Goal: Contribute content: Add original content to the website for others to see

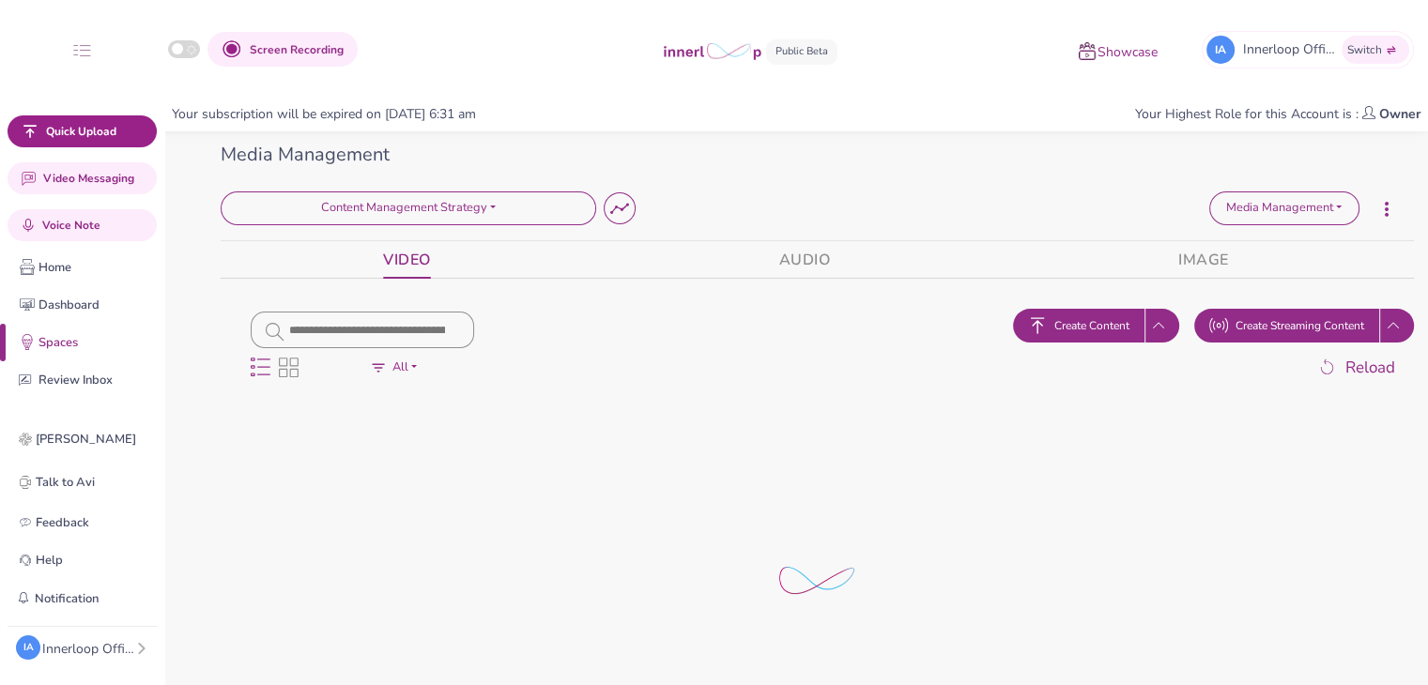
click at [1084, 326] on span "Create Content" at bounding box center [1091, 325] width 75 height 17
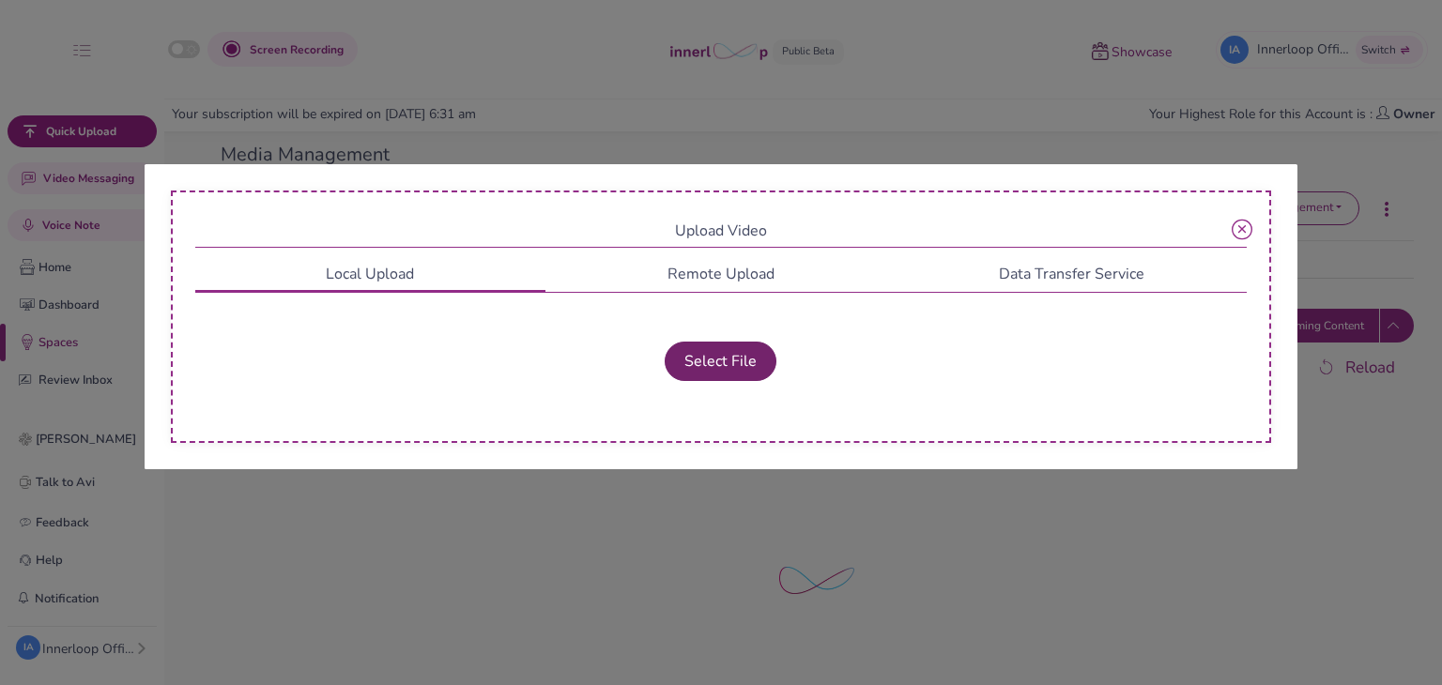
click at [731, 368] on button "Select File" at bounding box center [720, 361] width 112 height 39
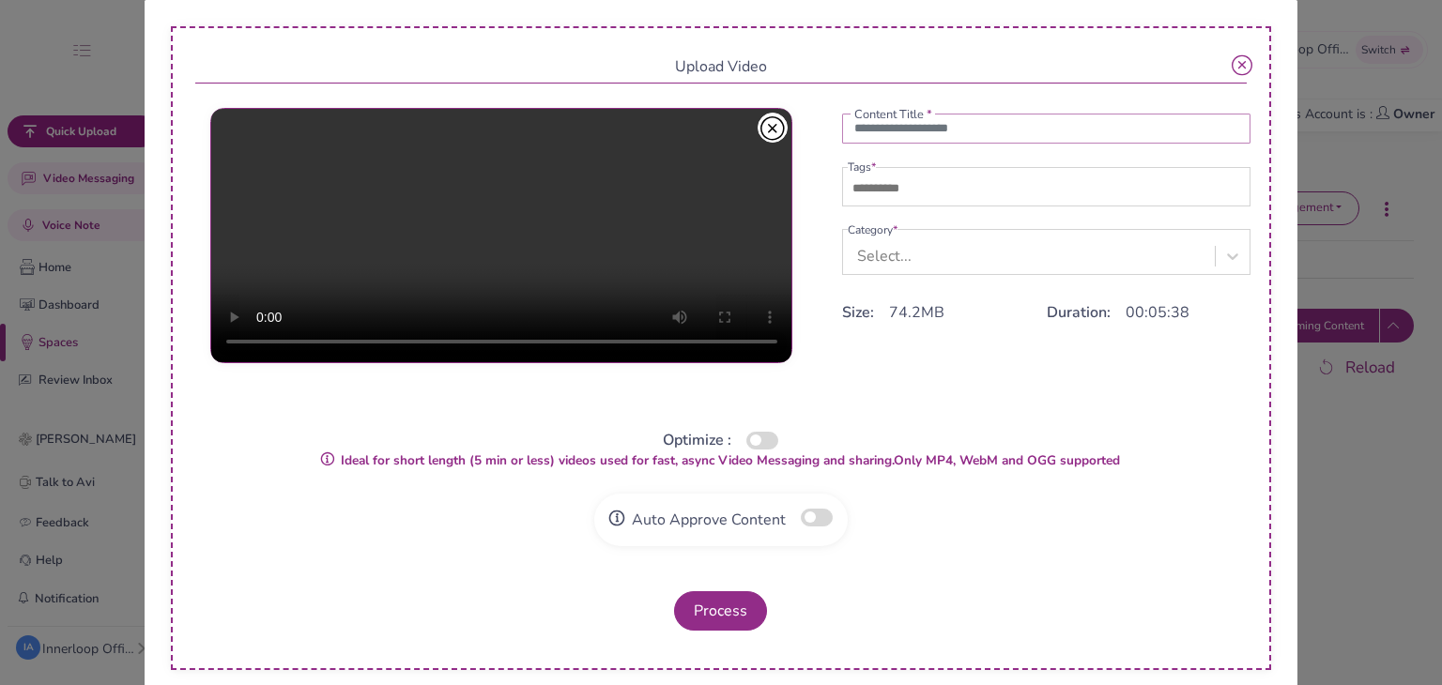
click at [881, 143] on input "text" at bounding box center [1046, 129] width 409 height 30
type input "**********"
click at [875, 202] on div at bounding box center [1049, 191] width 403 height 30
type input "*"
type input "**********"
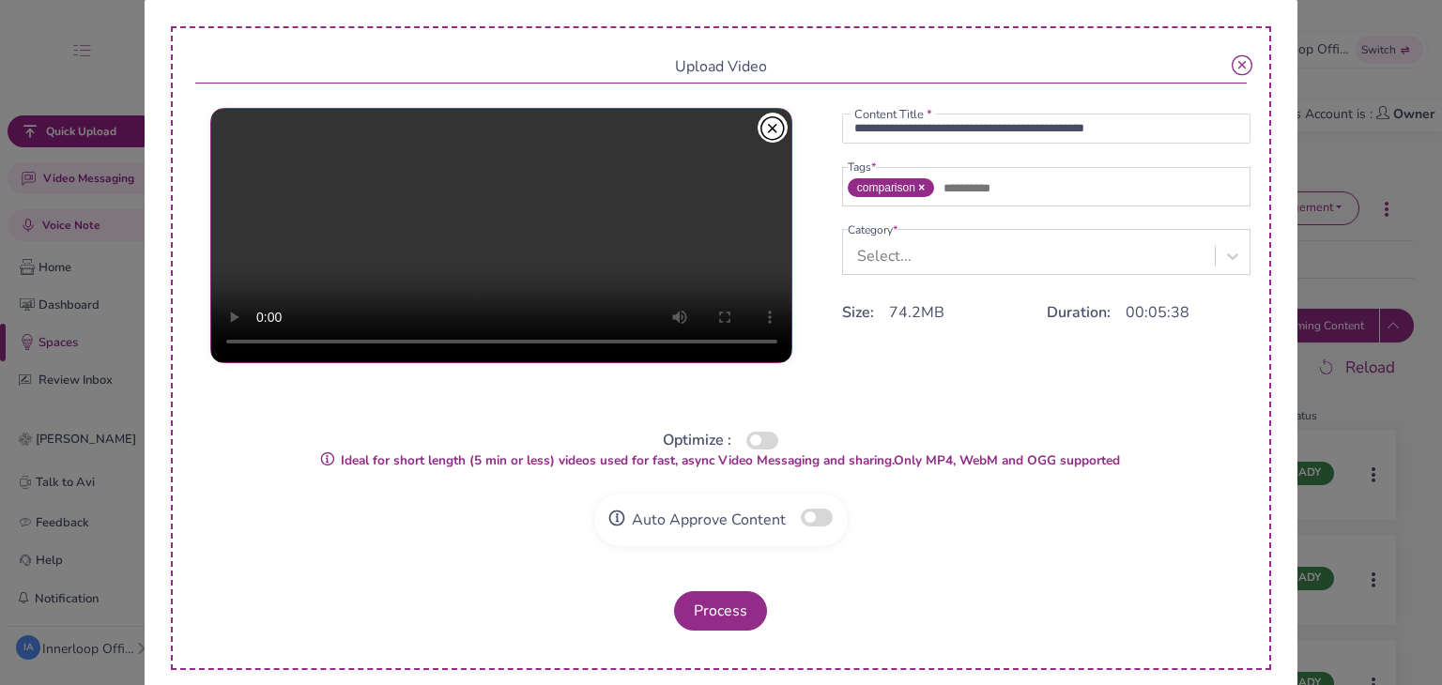
click at [869, 252] on div "Select..." at bounding box center [884, 256] width 54 height 23
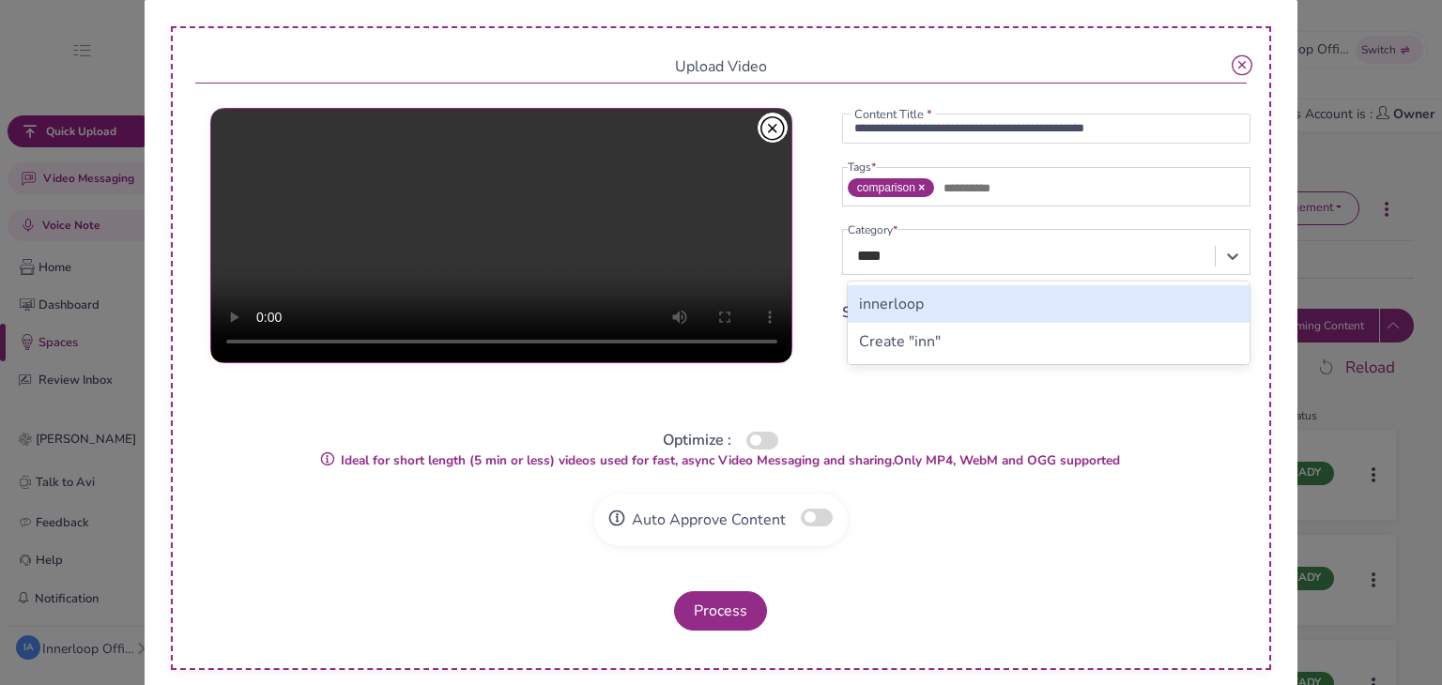
type input "*****"
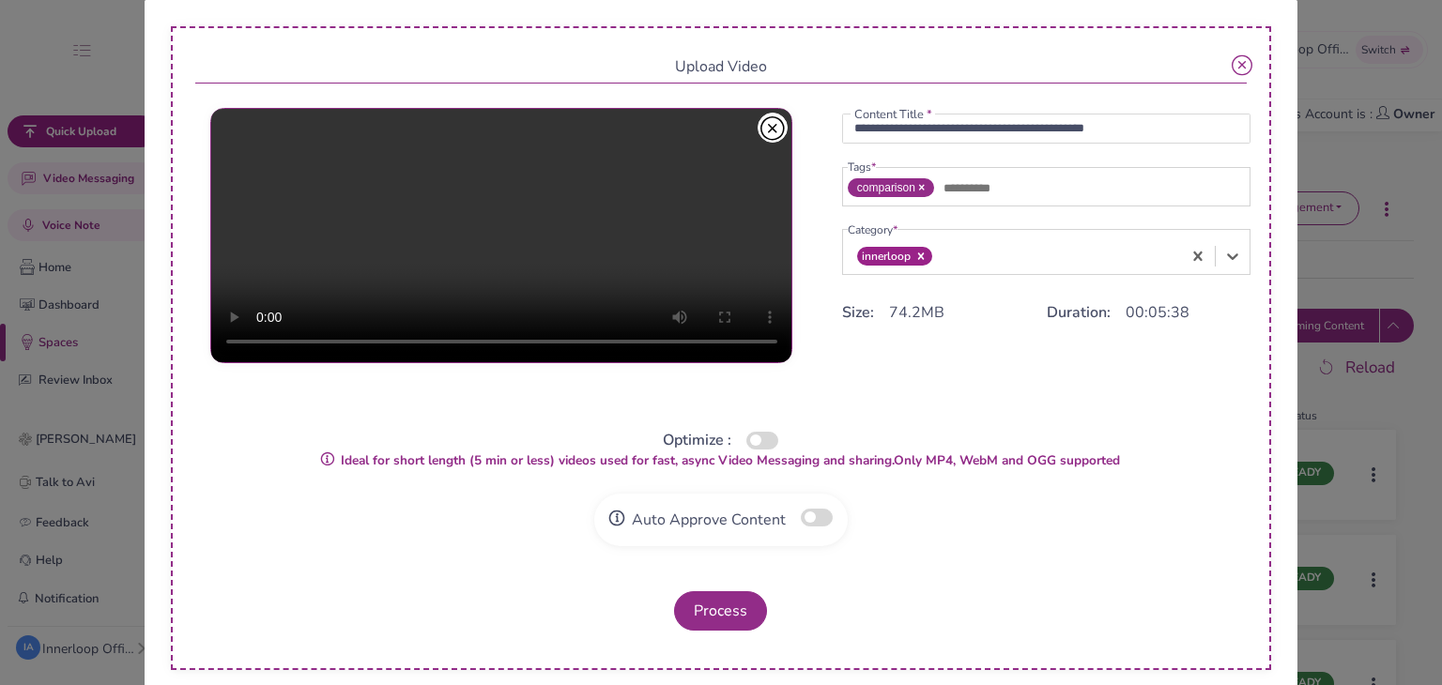
click at [752, 446] on button "button" at bounding box center [762, 441] width 32 height 18
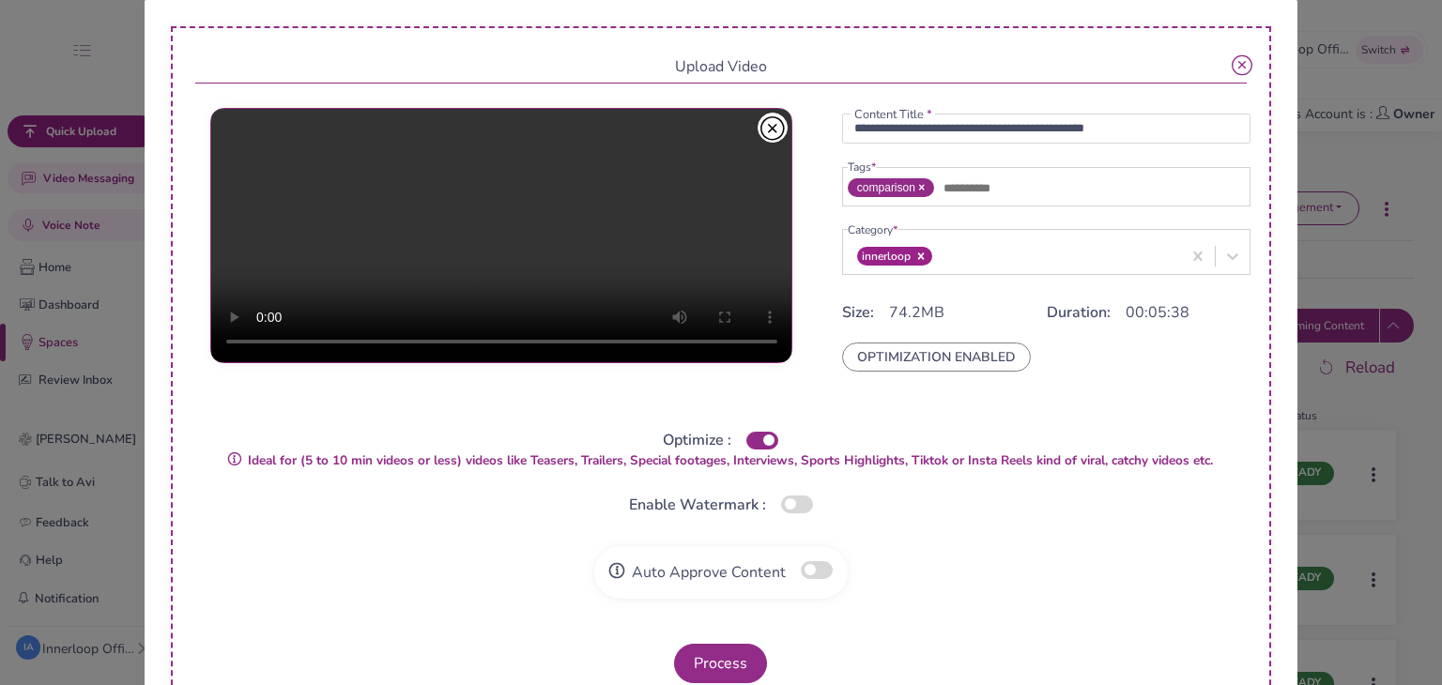
click at [803, 562] on button "button" at bounding box center [817, 570] width 32 height 18
click at [968, 192] on input "text" at bounding box center [1004, 188] width 131 height 23
type input "*********"
type input "****"
click at [723, 659] on button "Process" at bounding box center [720, 663] width 93 height 39
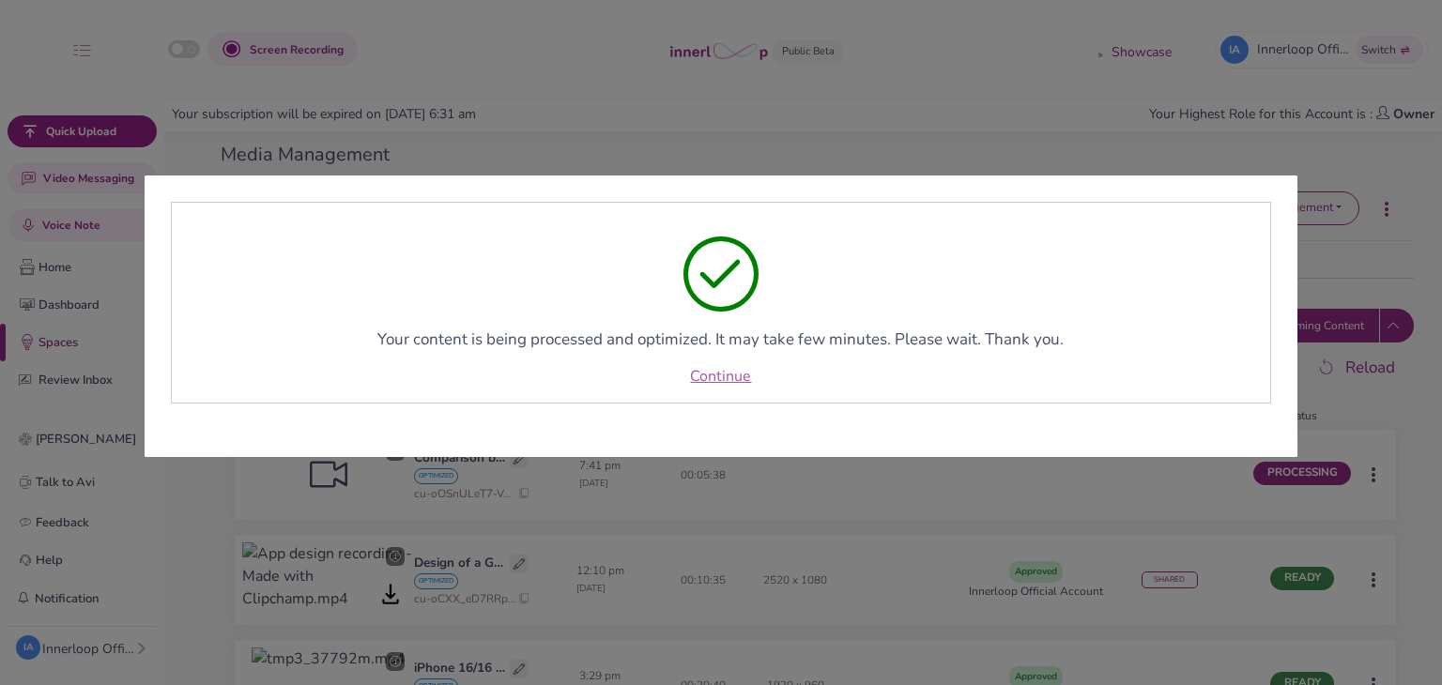
click at [736, 378] on link "Continue" at bounding box center [720, 376] width 61 height 23
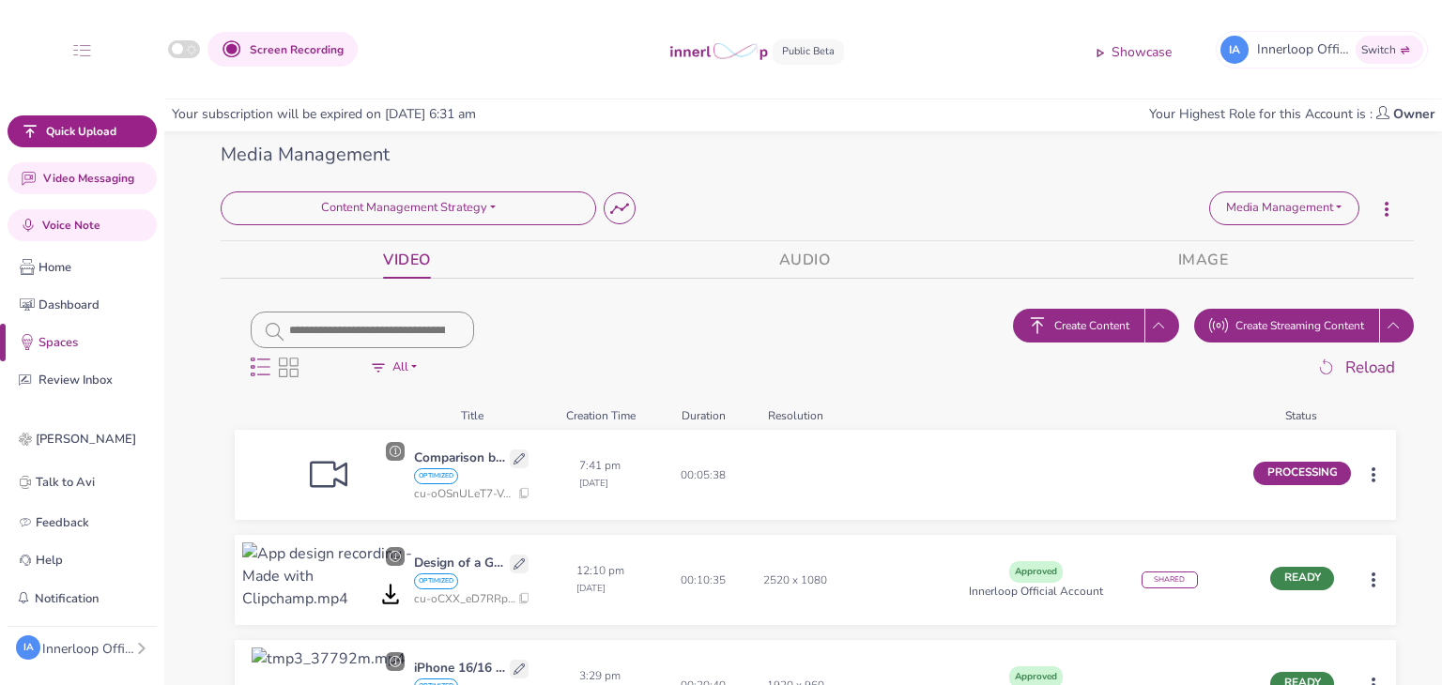
click at [736, 378] on div "Continue" at bounding box center [1009, 376] width 1054 height 23
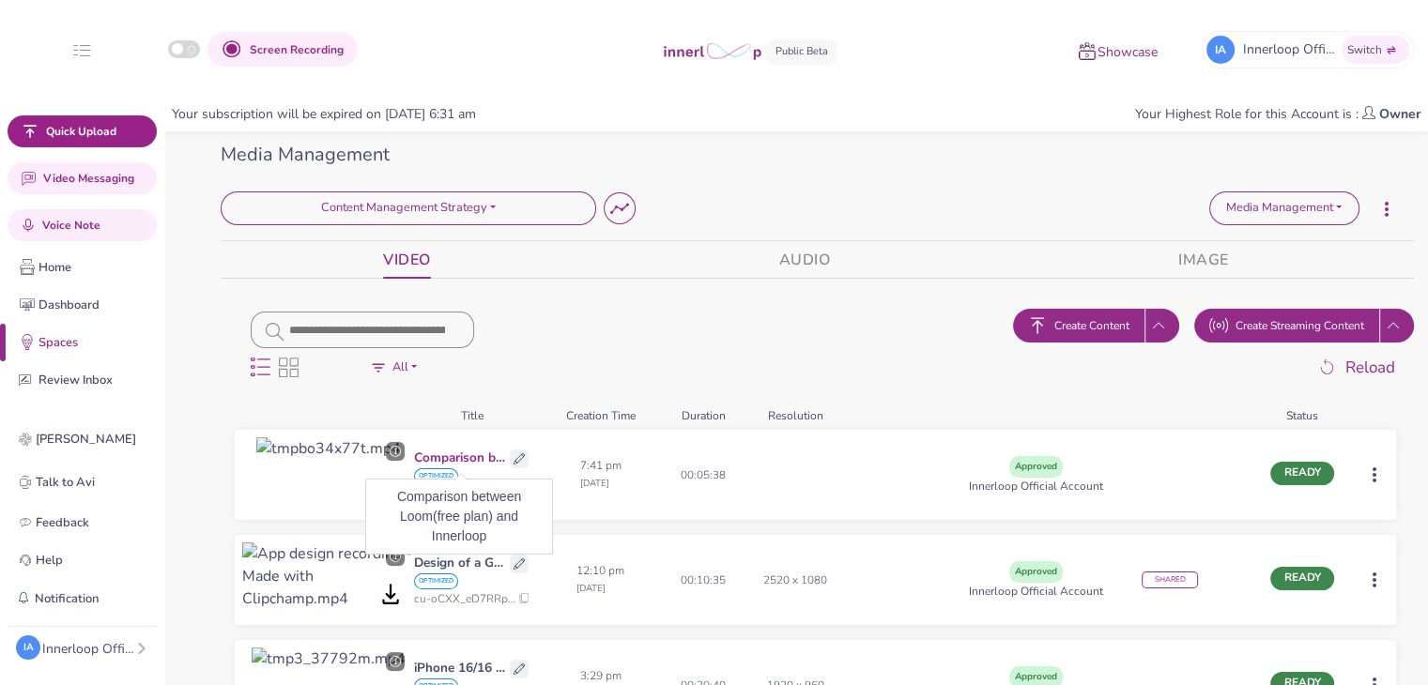
click at [457, 458] on p "Comparison between Loom(free plan) and Innerloop" at bounding box center [459, 459] width 91 height 20
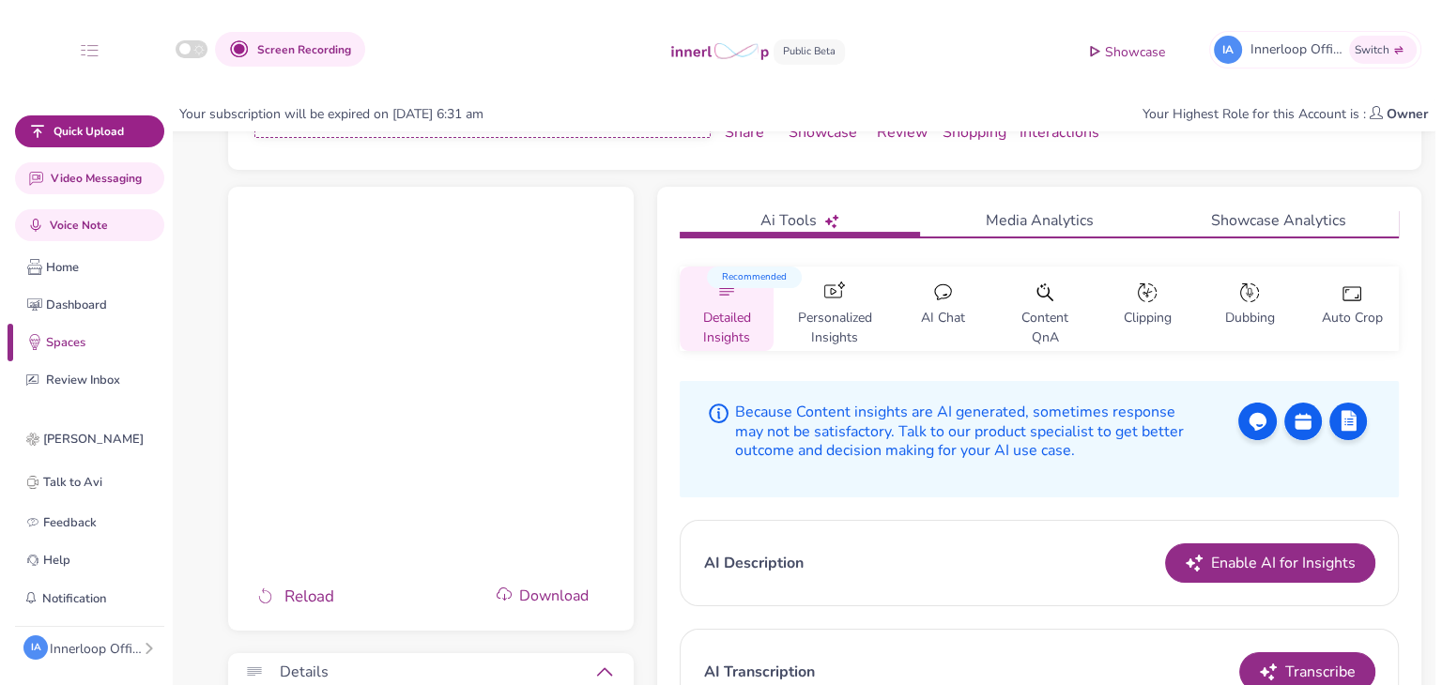
scroll to position [143, 0]
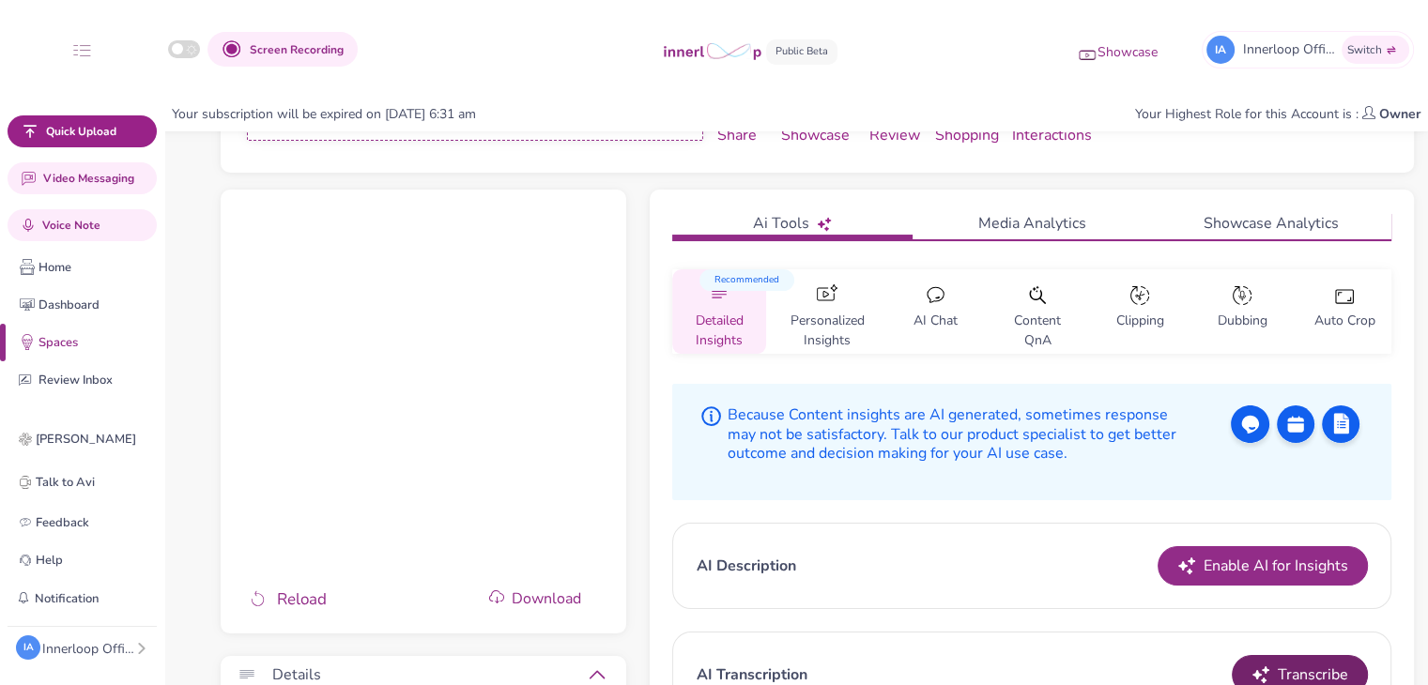
click at [1290, 664] on span "Transcribe" at bounding box center [1312, 675] width 70 height 23
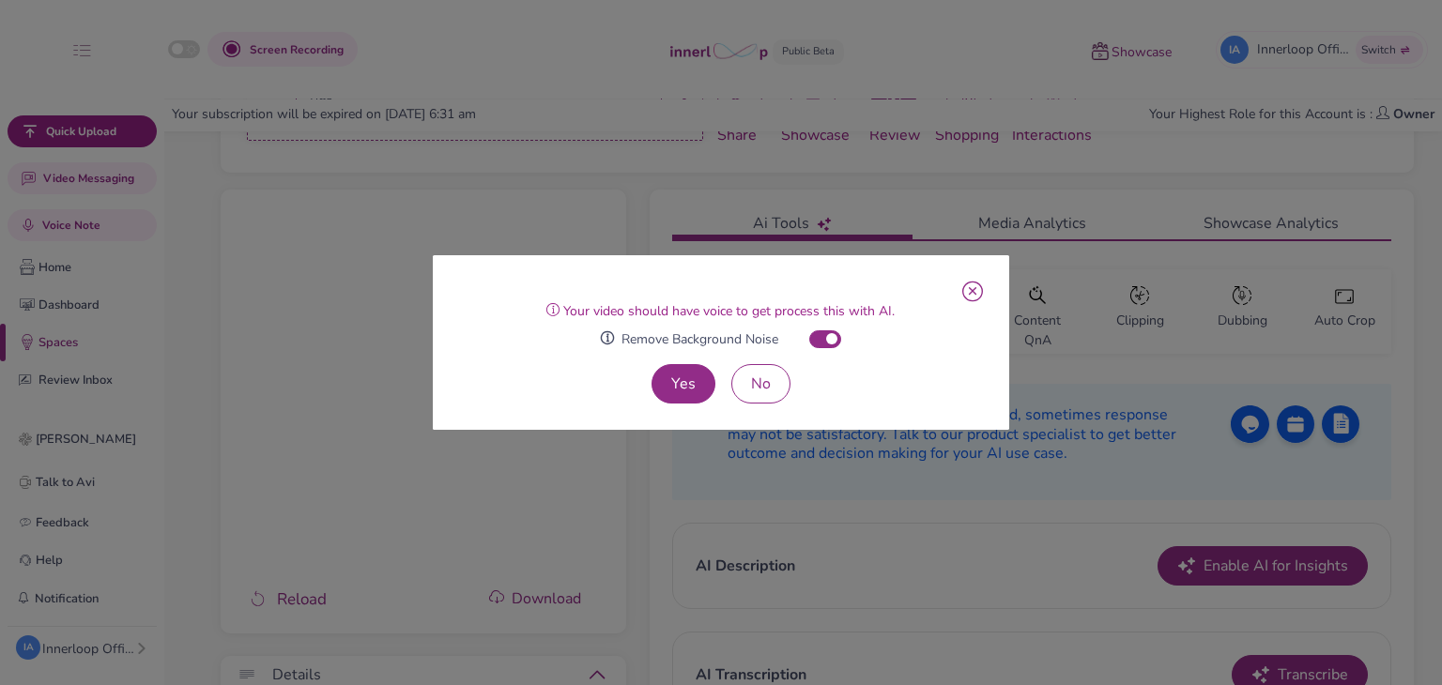
click at [695, 370] on button "Yes" at bounding box center [683, 383] width 64 height 39
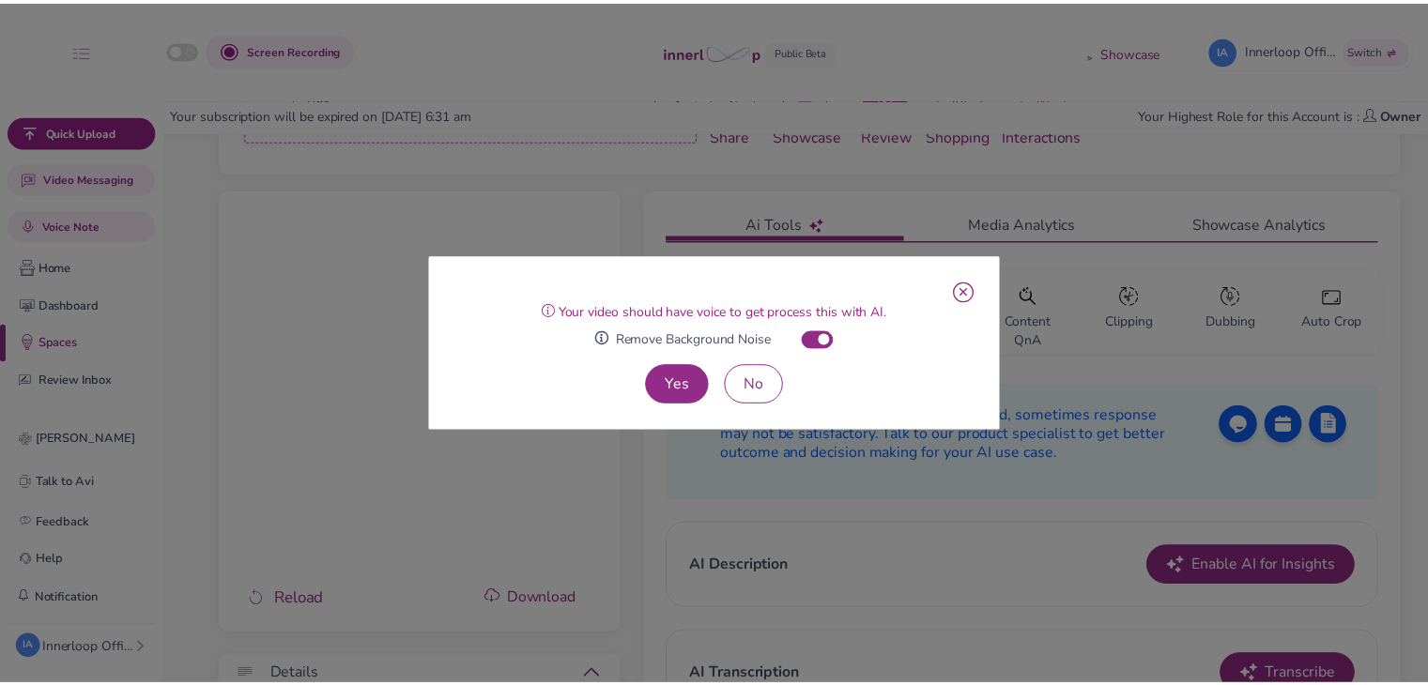
scroll to position [150, 0]
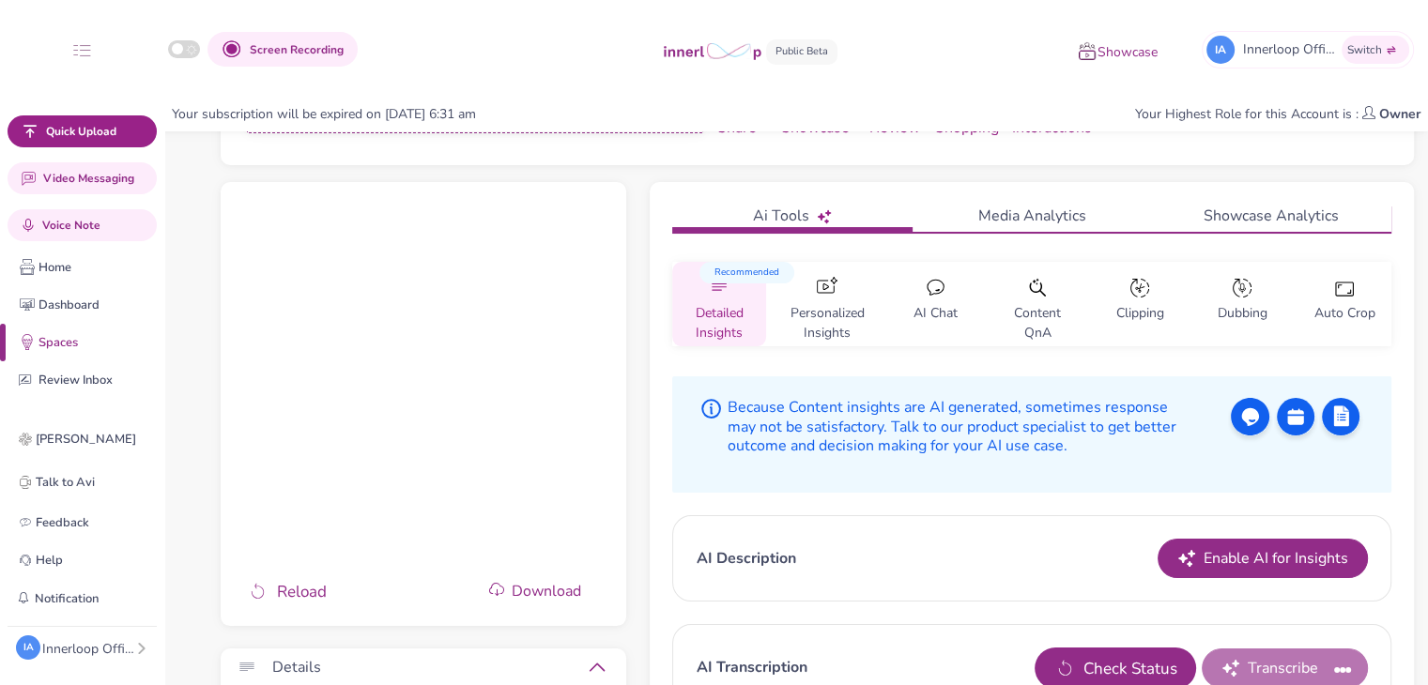
click at [1082, 670] on button "Check Status" at bounding box center [1114, 668] width 161 height 41
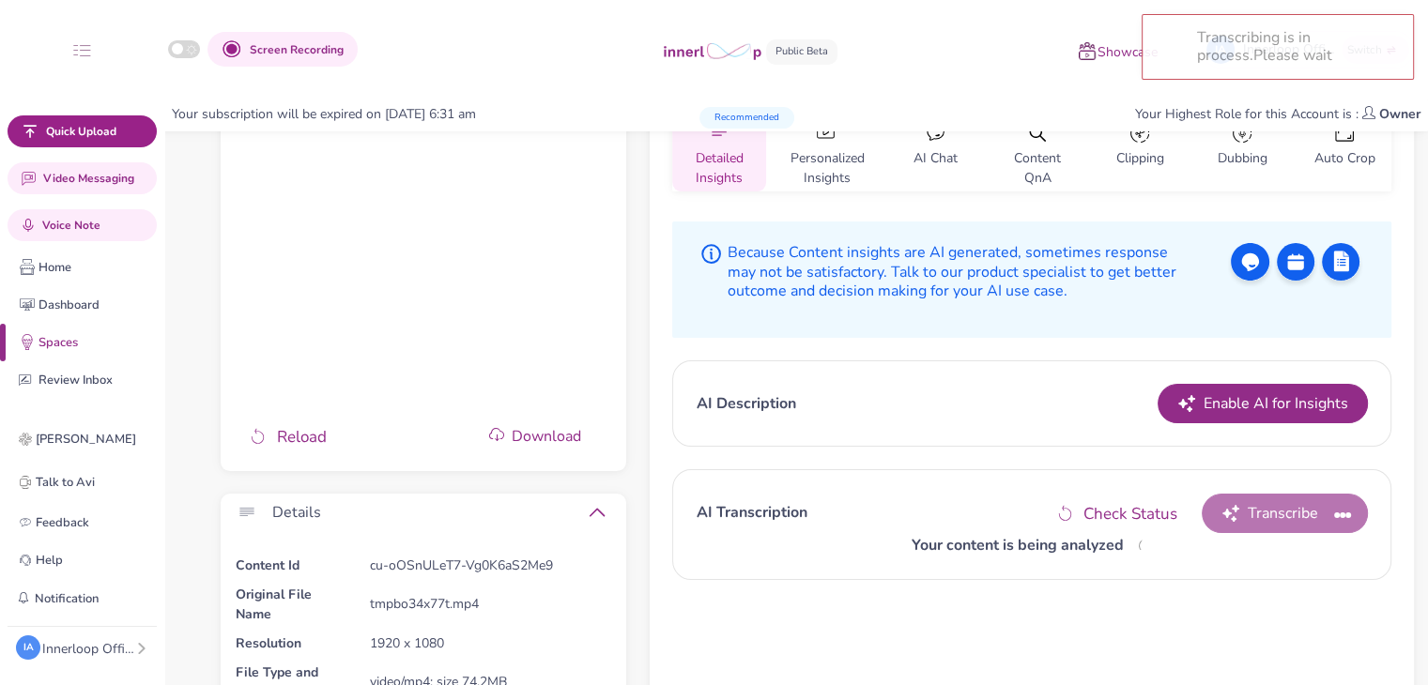
scroll to position [338, 0]
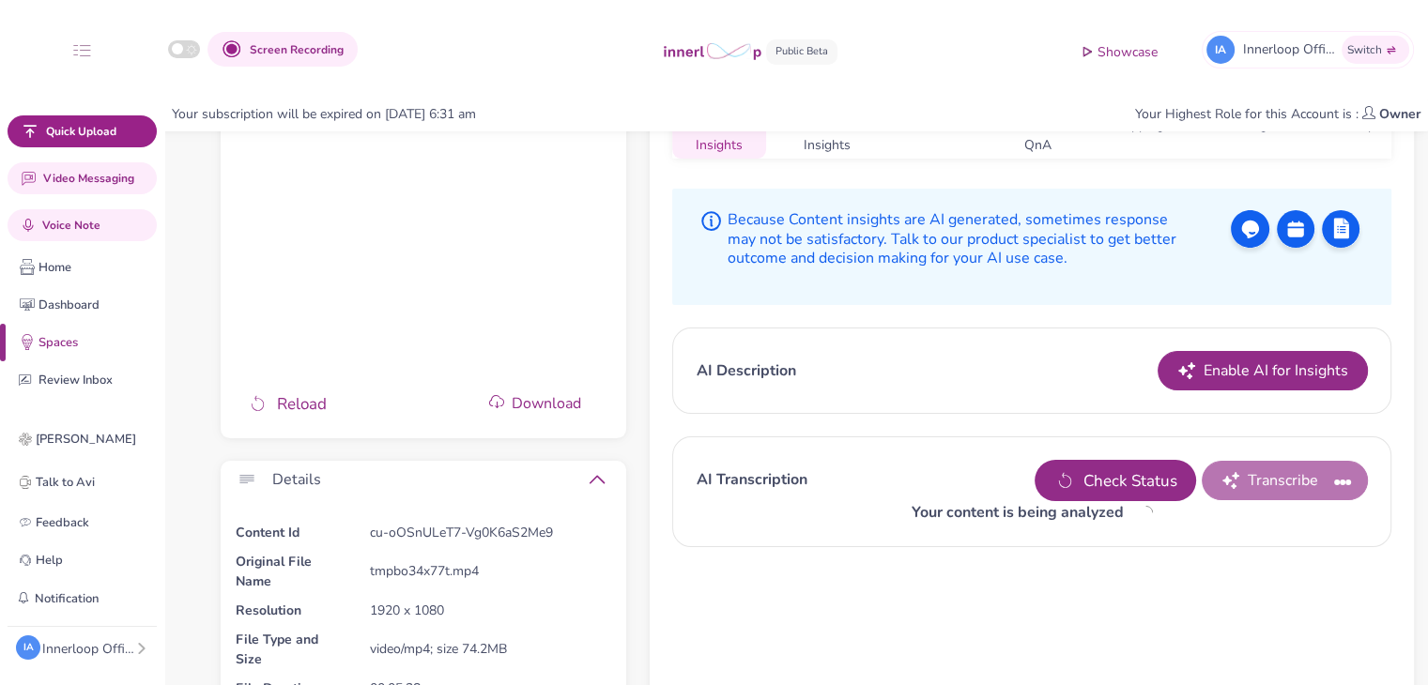
click at [1137, 471] on span "Check Status" at bounding box center [1130, 481] width 94 height 24
click at [1133, 481] on span "Check Status" at bounding box center [1130, 481] width 94 height 24
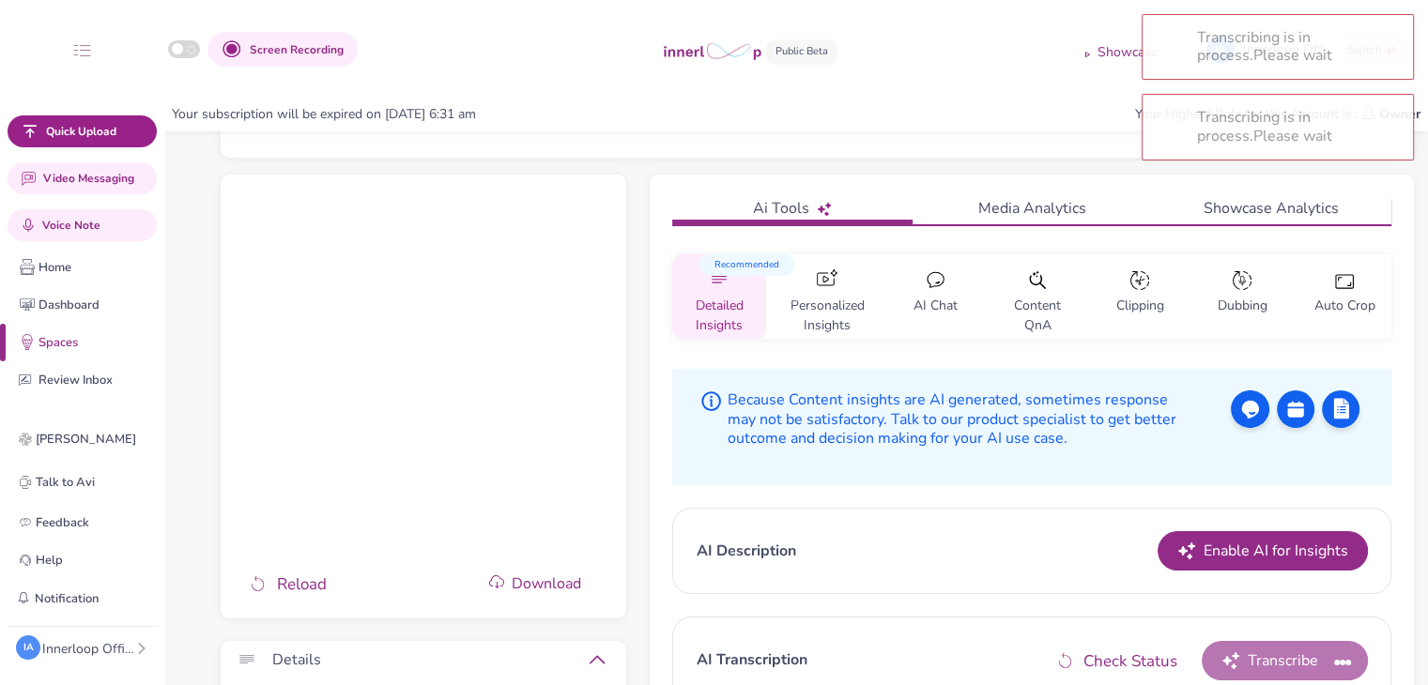
scroll to position [181, 0]
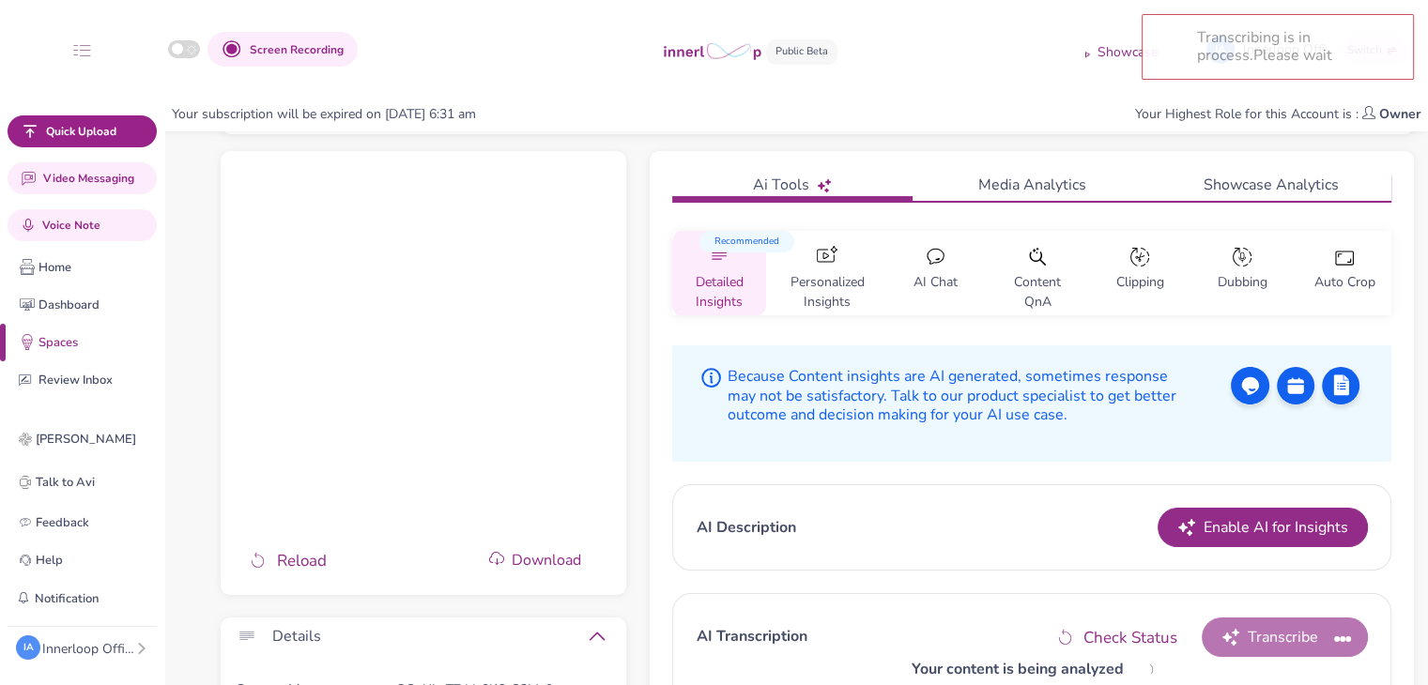
click at [1048, 267] on icon at bounding box center [1037, 257] width 23 height 23
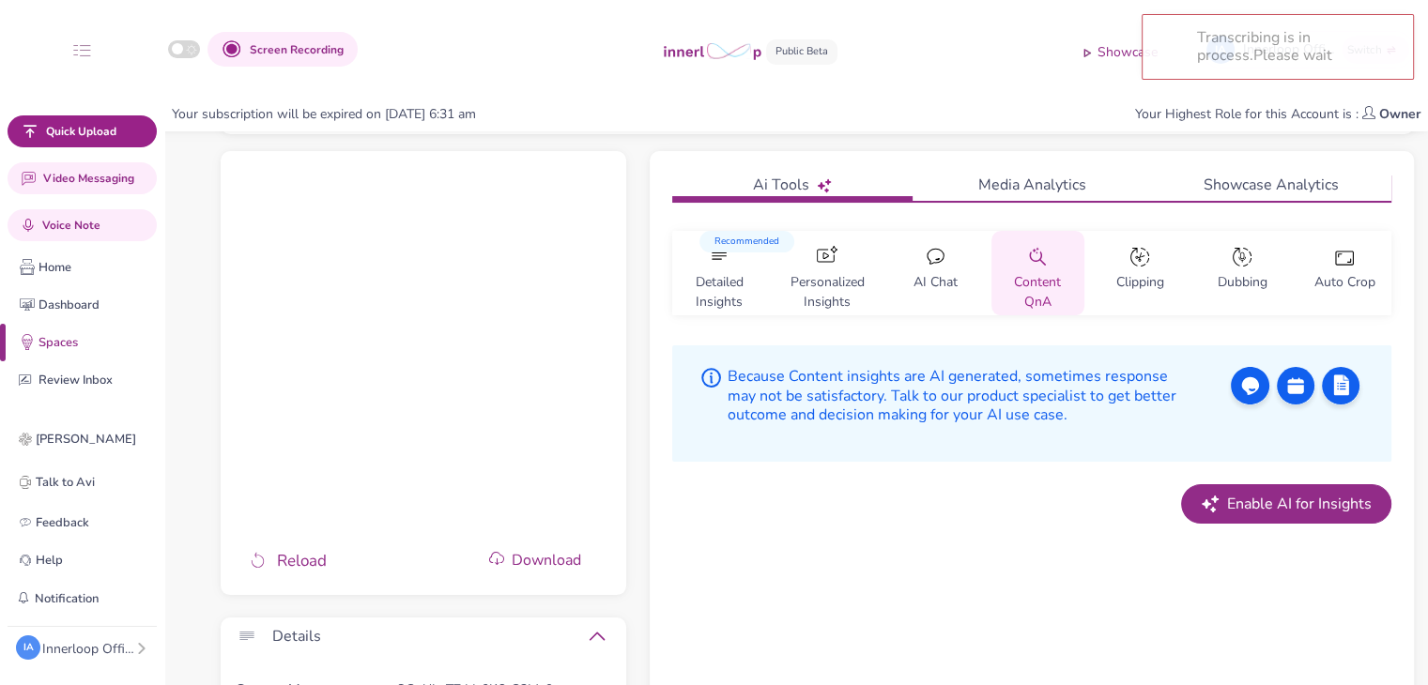
click at [939, 273] on p "AI Chat" at bounding box center [935, 286] width 44 height 27
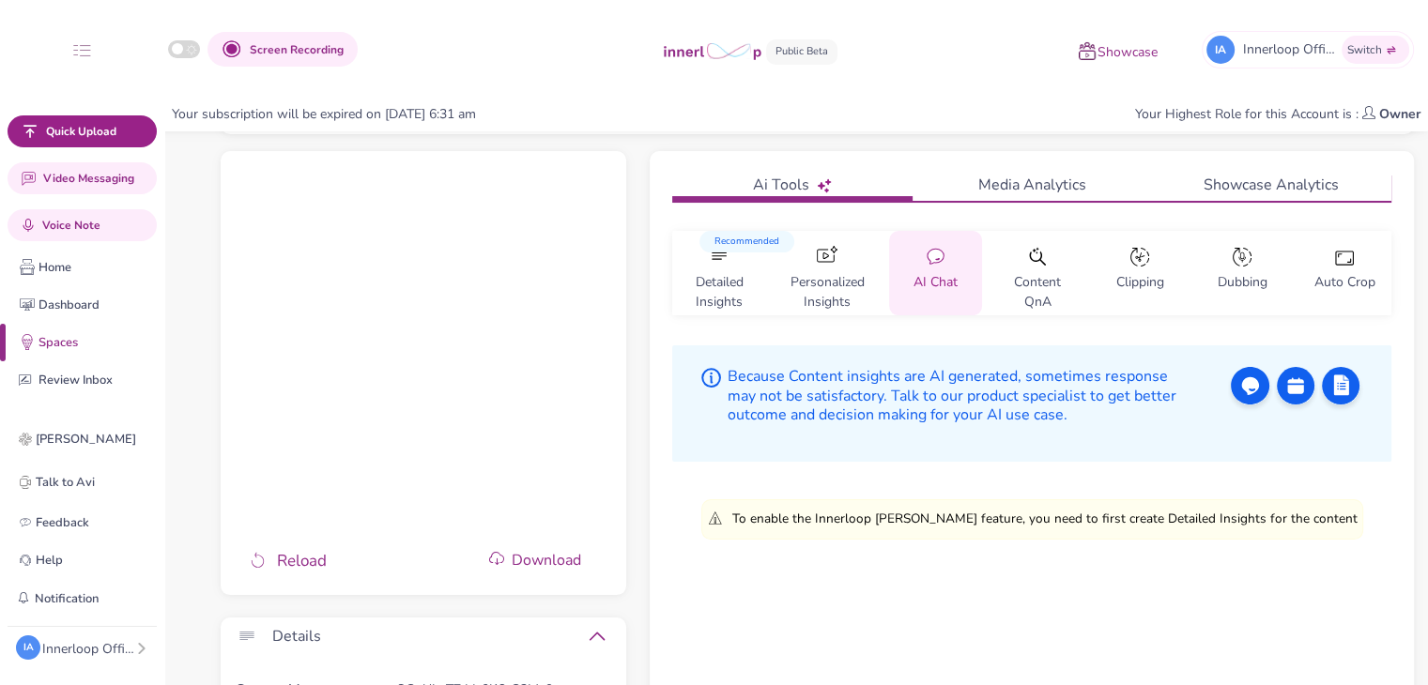
click at [740, 295] on p "Detailed Insights" at bounding box center [718, 286] width 63 height 27
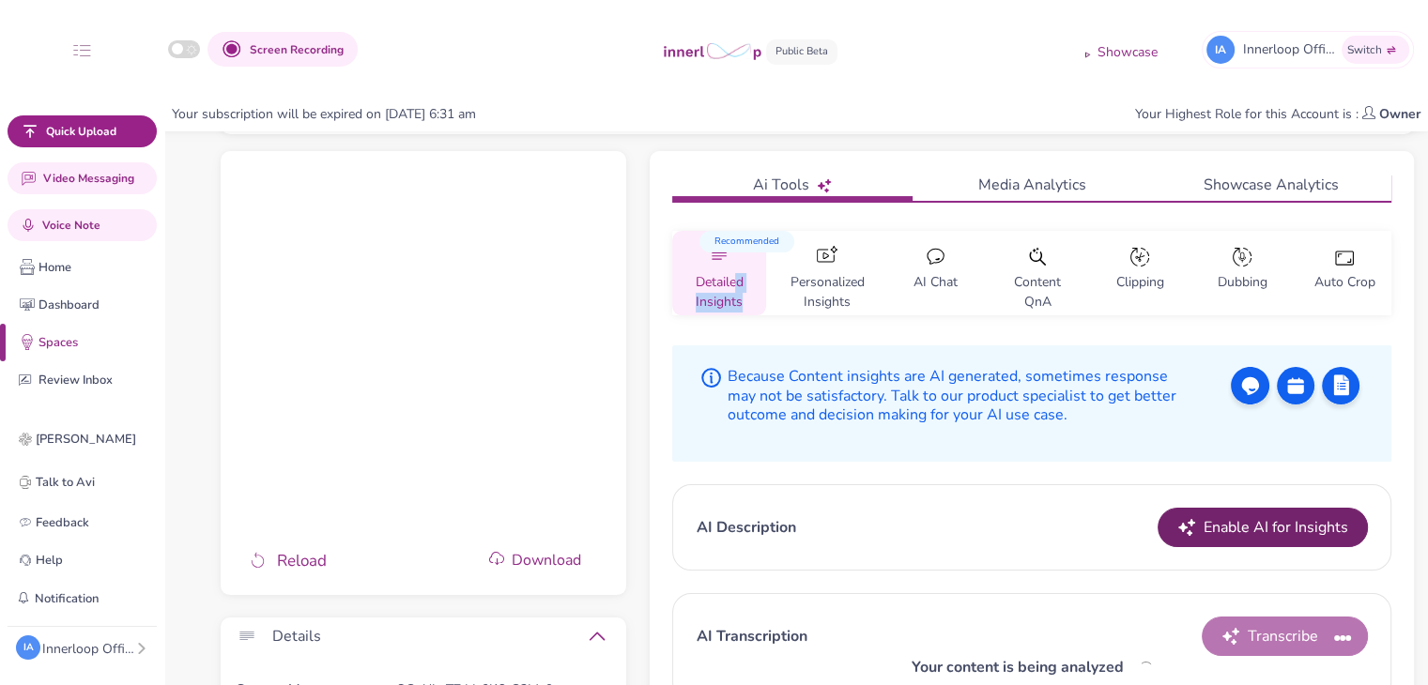
click at [1196, 527] on button "Enable AI for Insights" at bounding box center [1262, 527] width 210 height 39
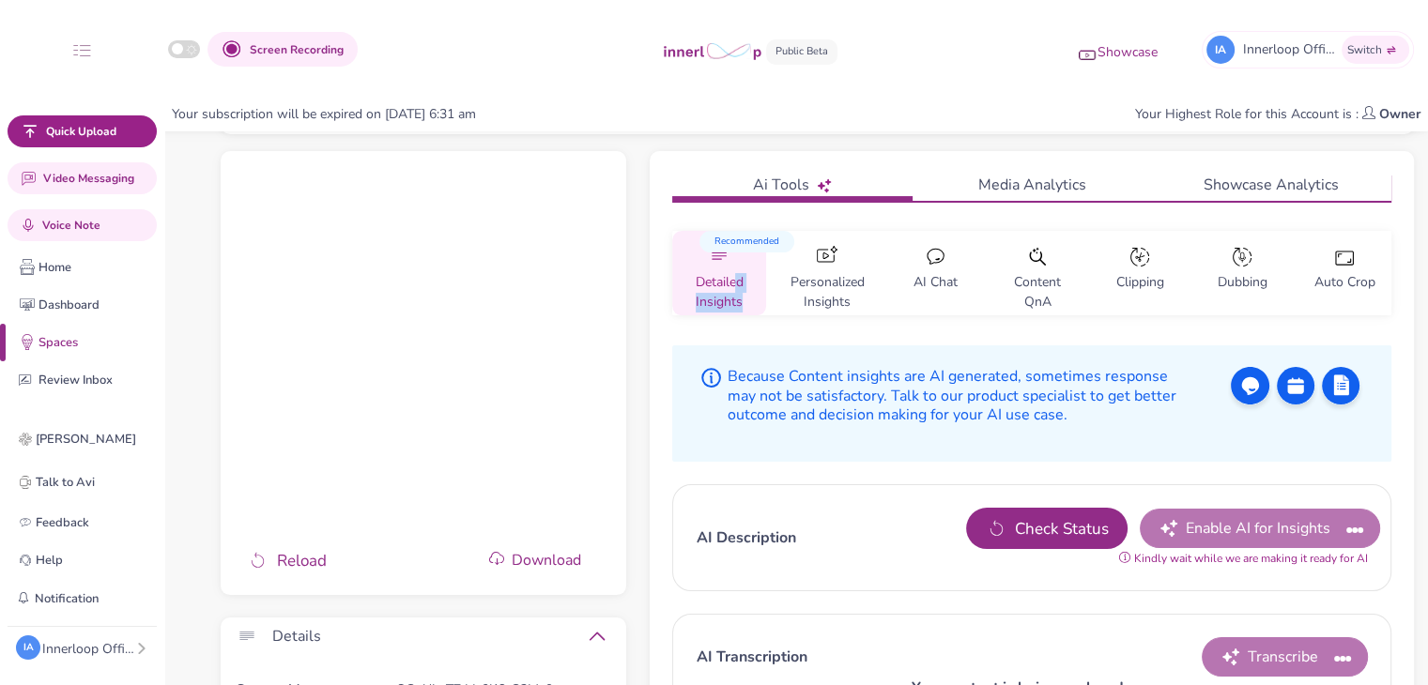
click at [1080, 525] on span "Check Status" at bounding box center [1062, 529] width 94 height 24
click at [1060, 518] on span "Check Status" at bounding box center [1062, 529] width 94 height 24
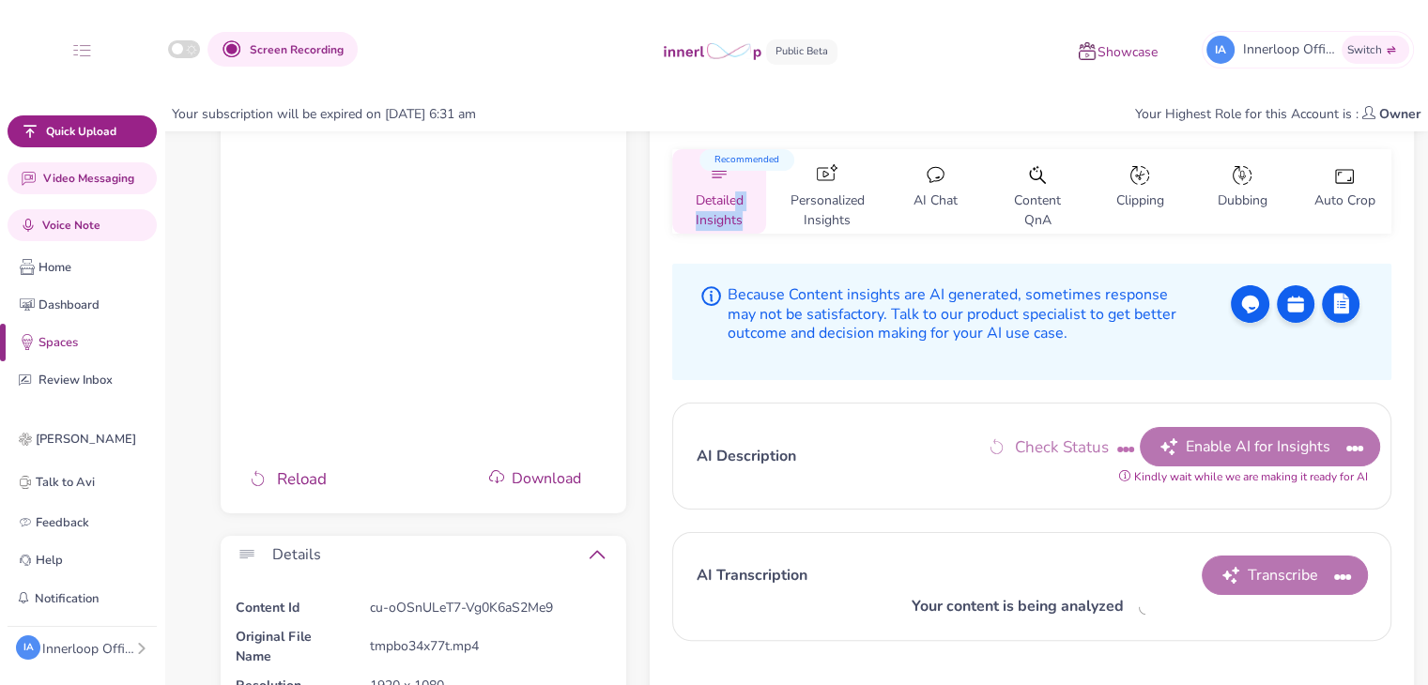
scroll to position [71, 0]
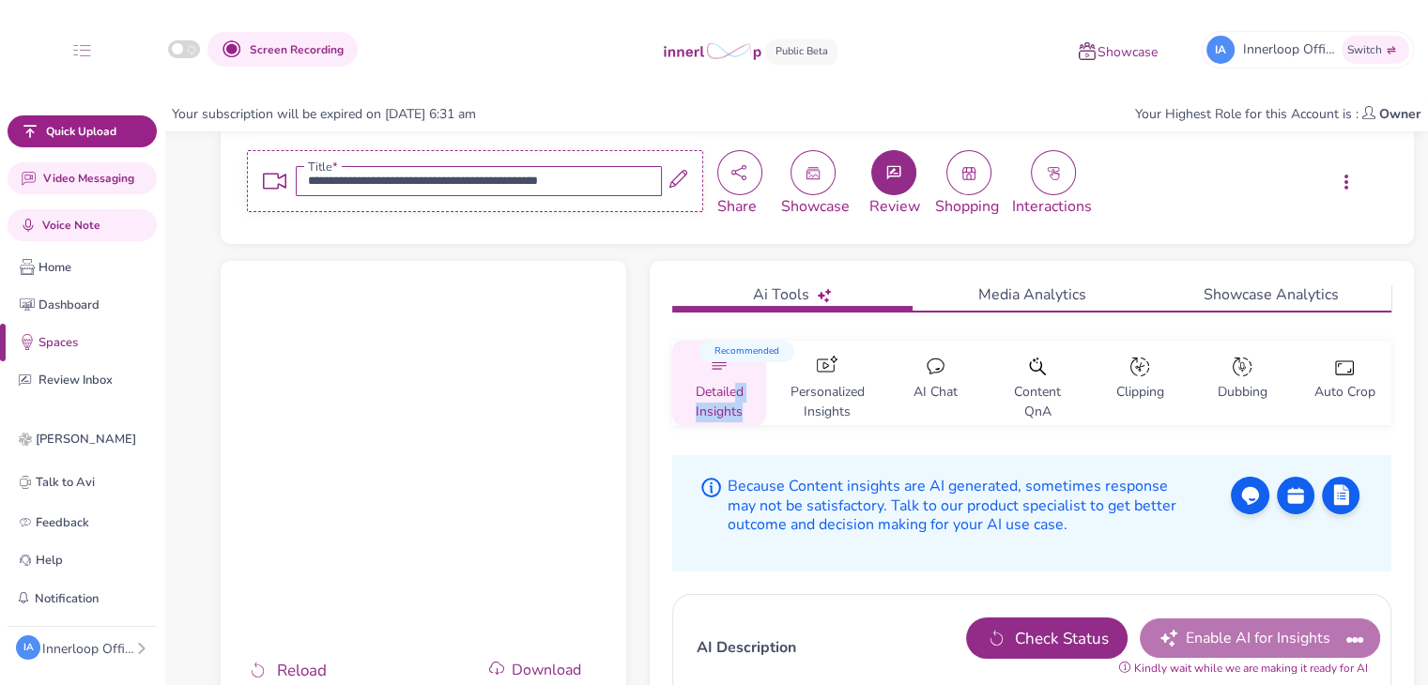
click at [1010, 625] on button "Check Status" at bounding box center [1046, 638] width 161 height 41
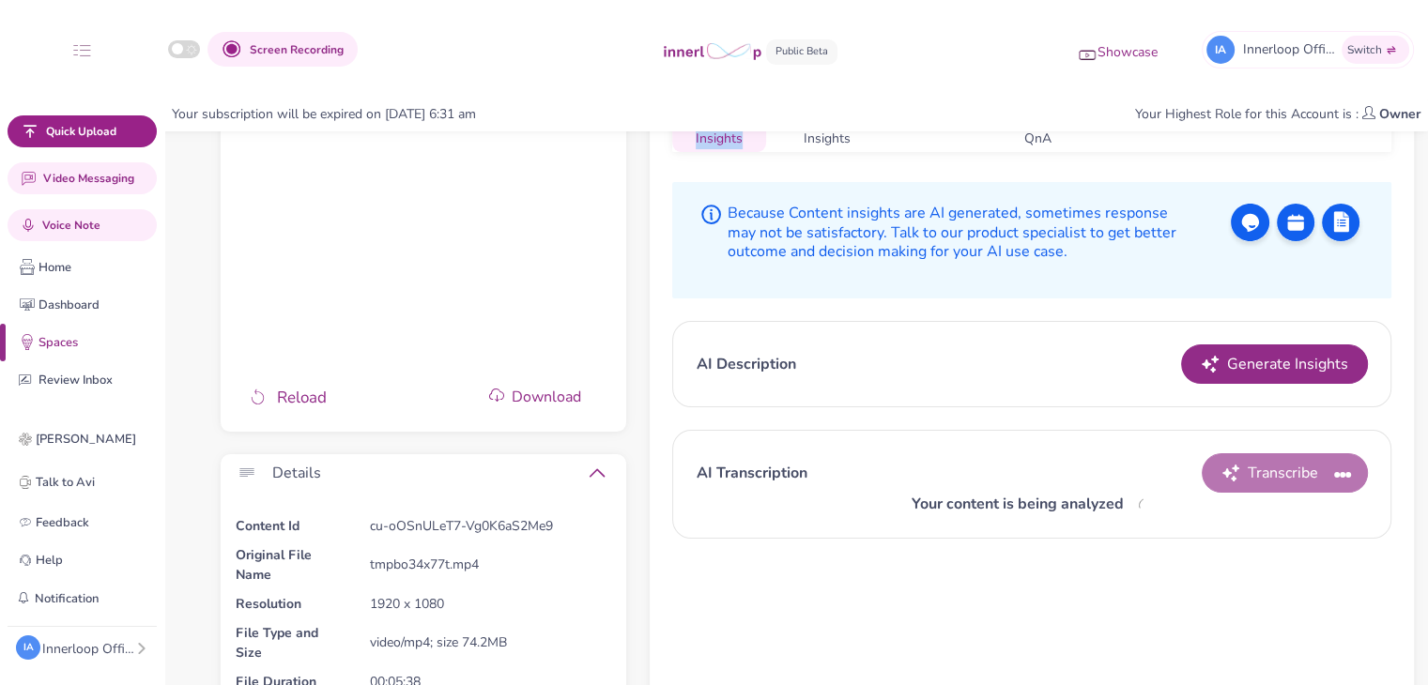
scroll to position [364, 0]
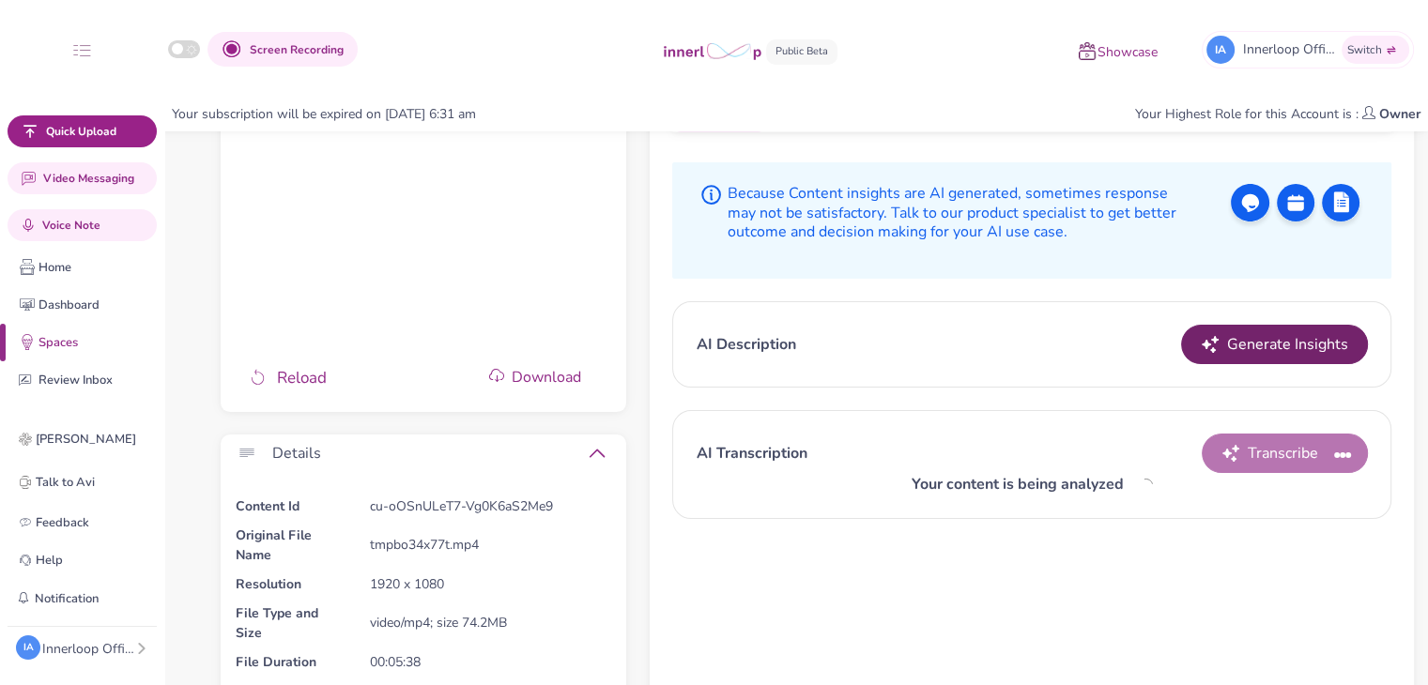
click at [1233, 346] on span "Generate Insights" at bounding box center [1287, 344] width 121 height 23
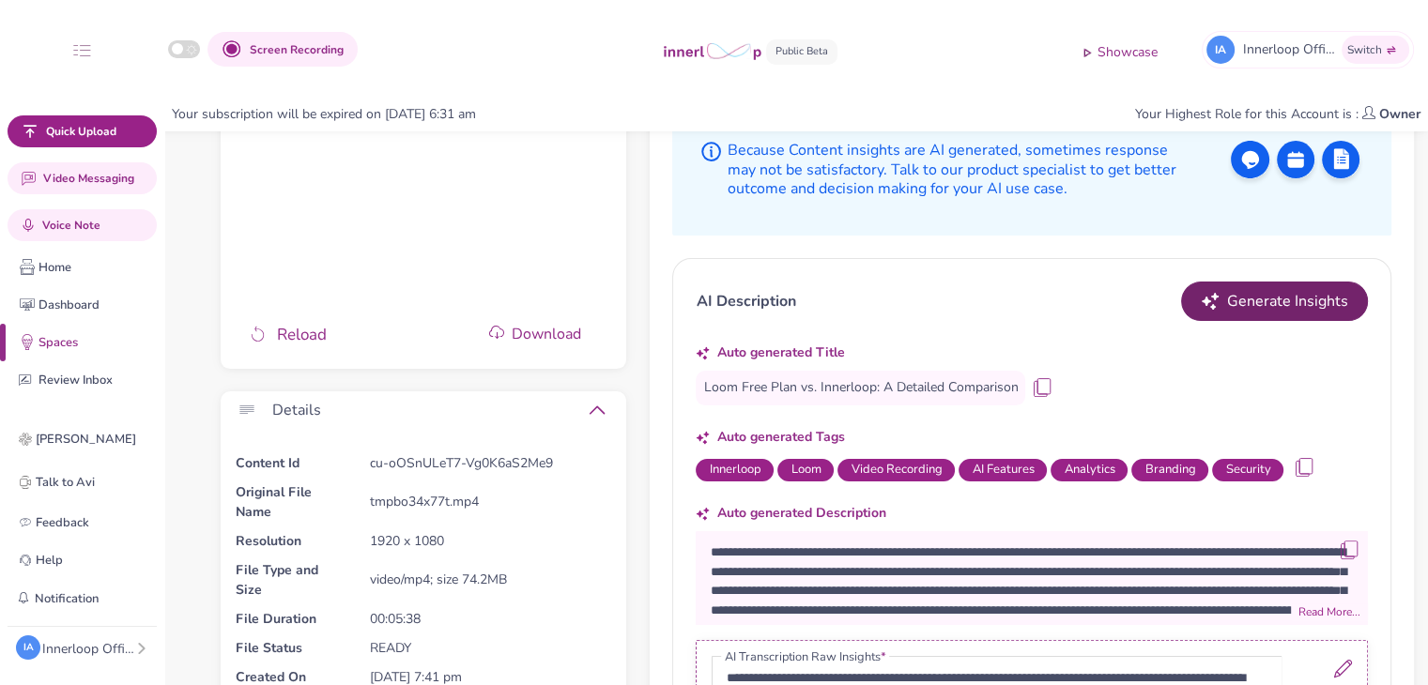
scroll to position [392, 0]
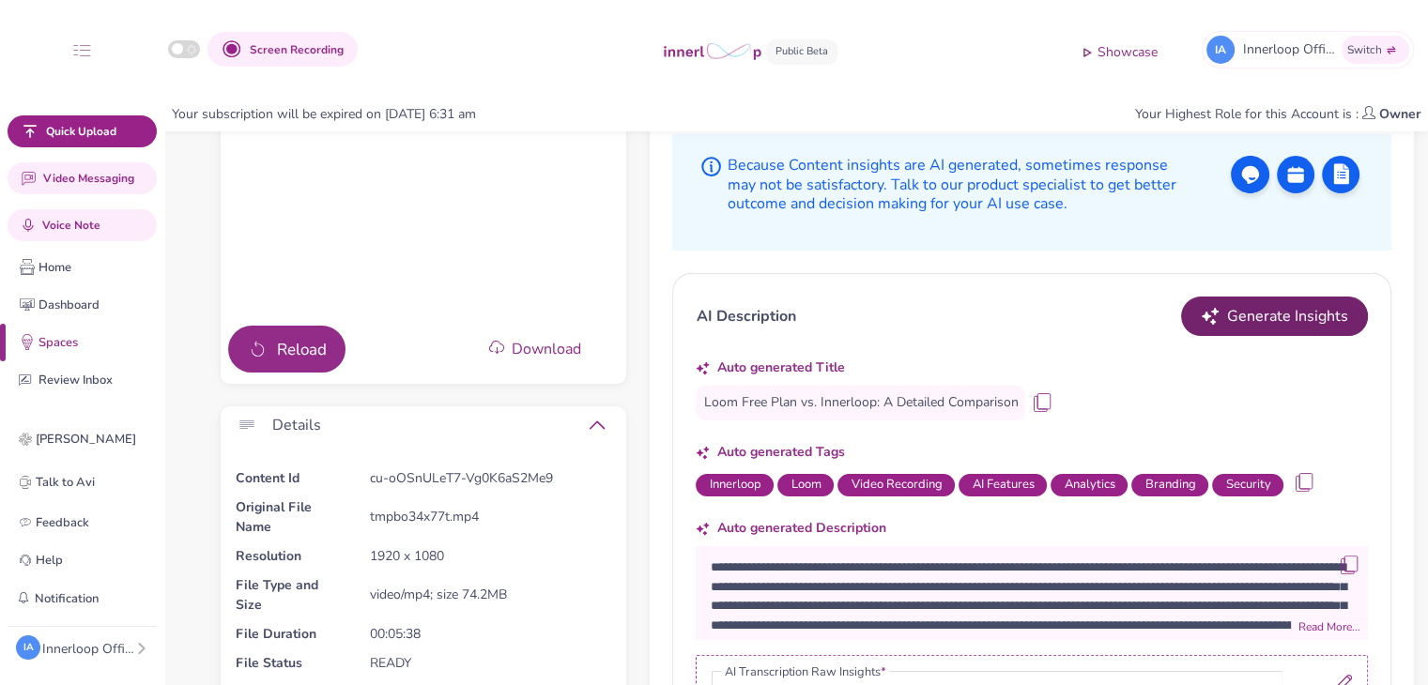
drag, startPoint x: 282, startPoint y: 343, endPoint x: 714, endPoint y: 324, distance: 433.1
click at [285, 343] on span "Reload" at bounding box center [302, 350] width 50 height 24
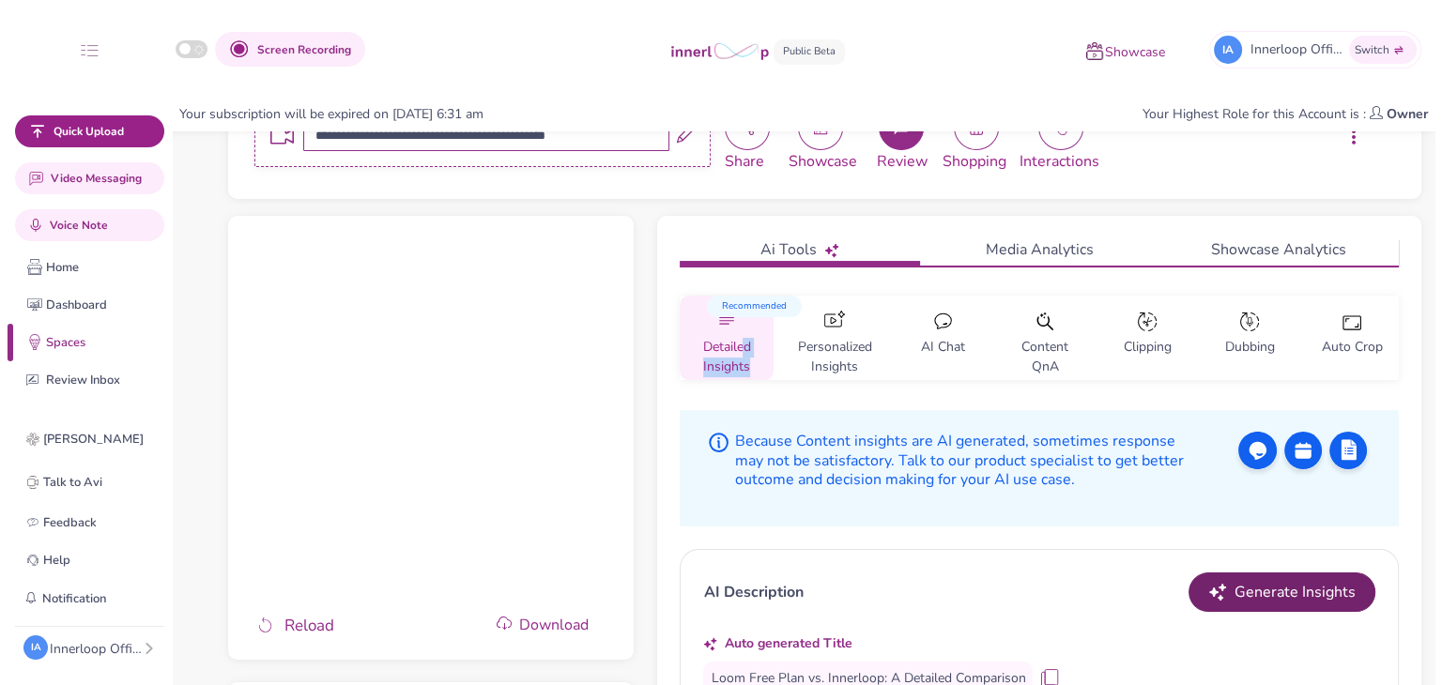
scroll to position [113, 0]
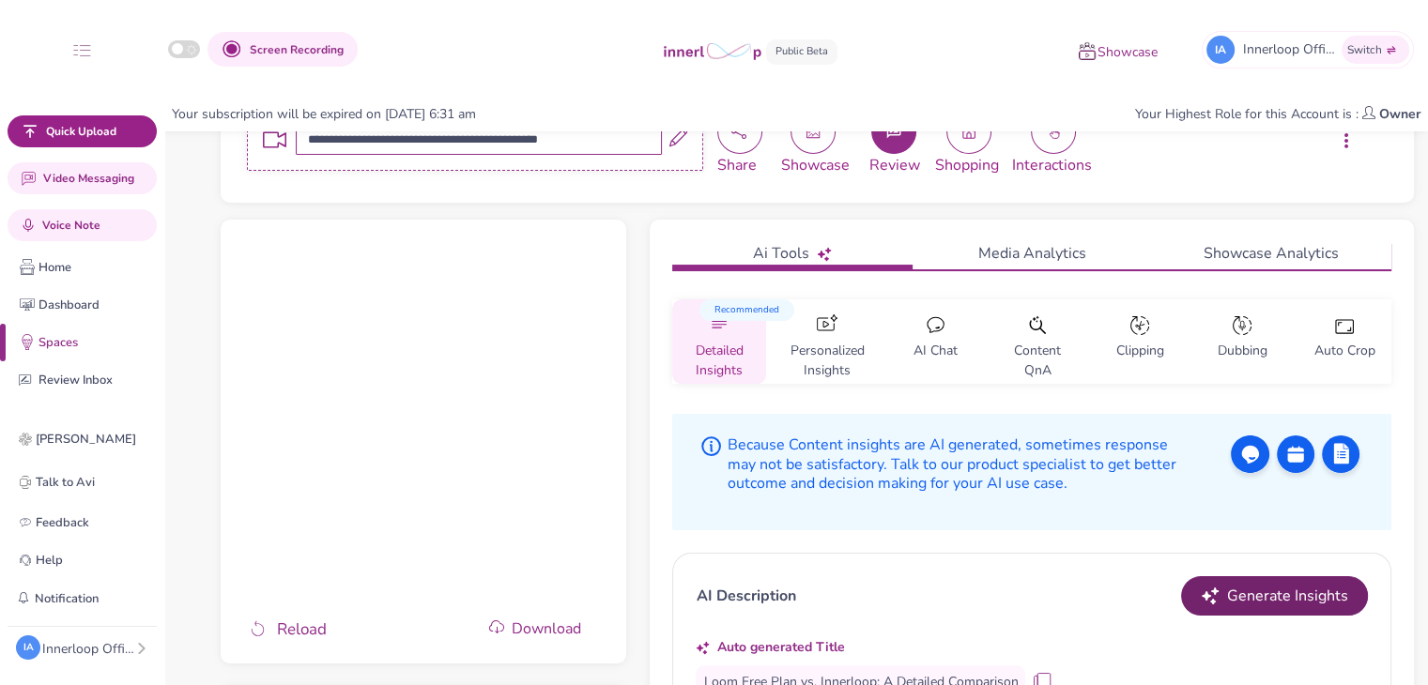
click at [942, 333] on div at bounding box center [935, 327] width 20 height 27
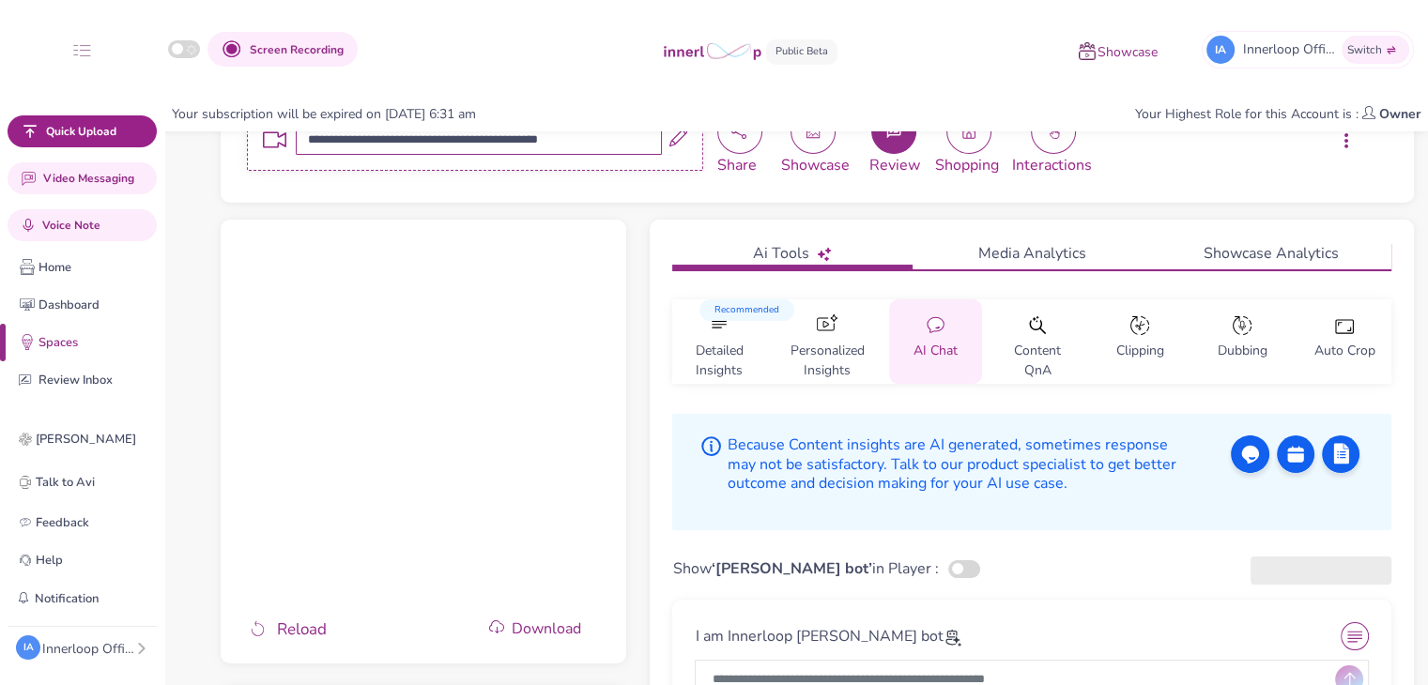
drag, startPoint x: 904, startPoint y: 570, endPoint x: 922, endPoint y: 553, distance: 24.6
click at [948, 570] on button "button" at bounding box center [964, 569] width 32 height 18
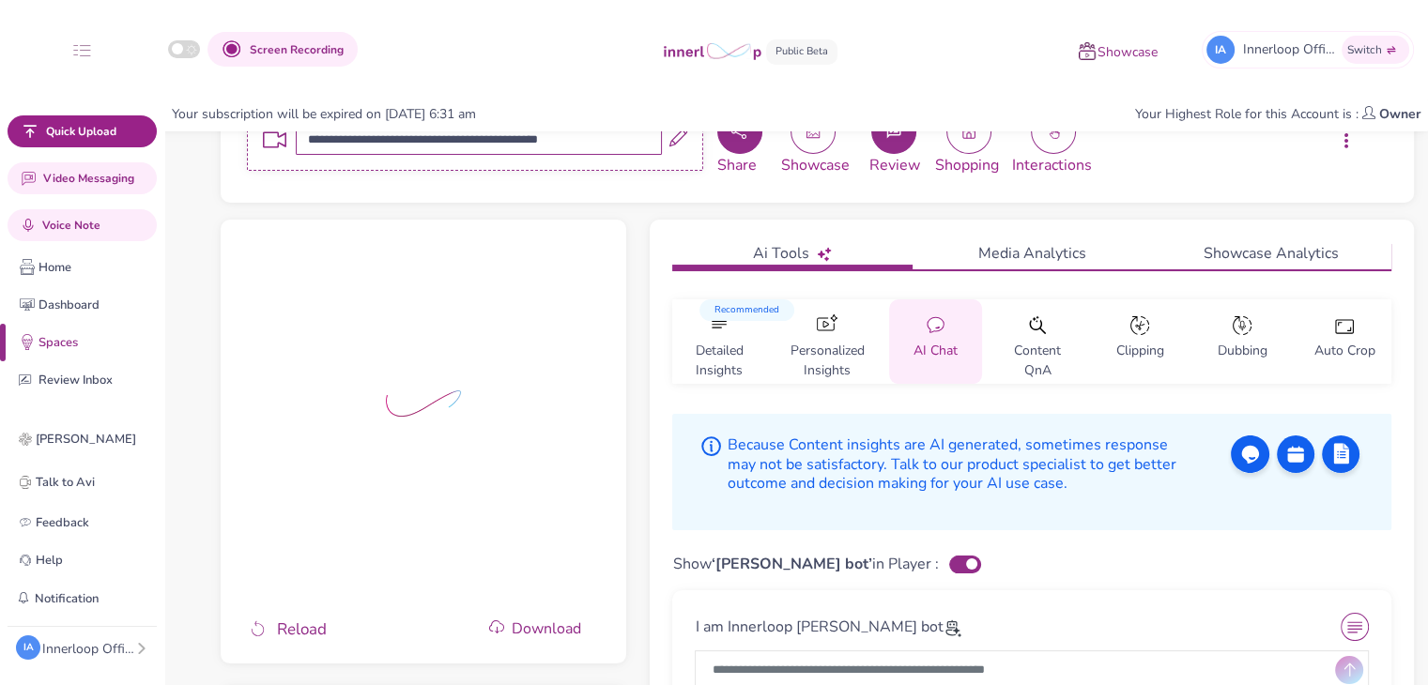
click at [738, 134] on icon "button" at bounding box center [738, 131] width 15 height 15
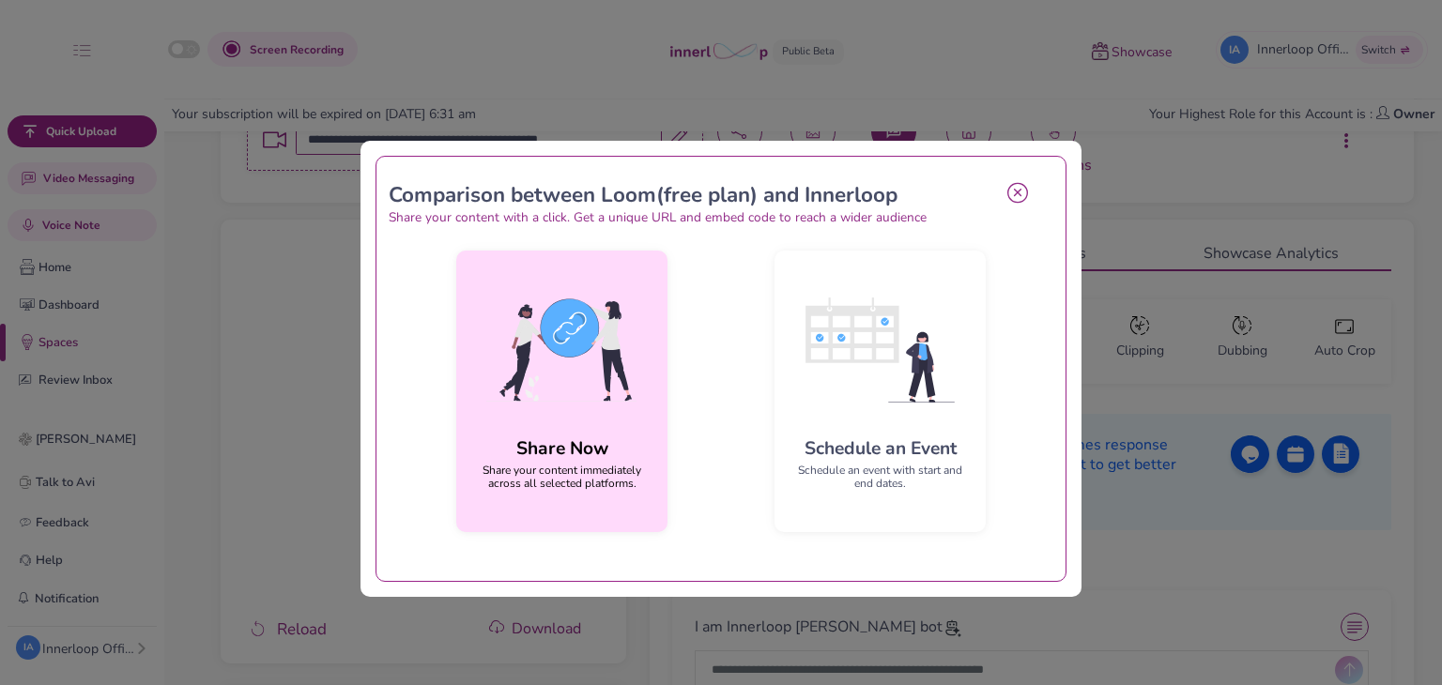
click at [556, 325] on img at bounding box center [561, 350] width 181 height 169
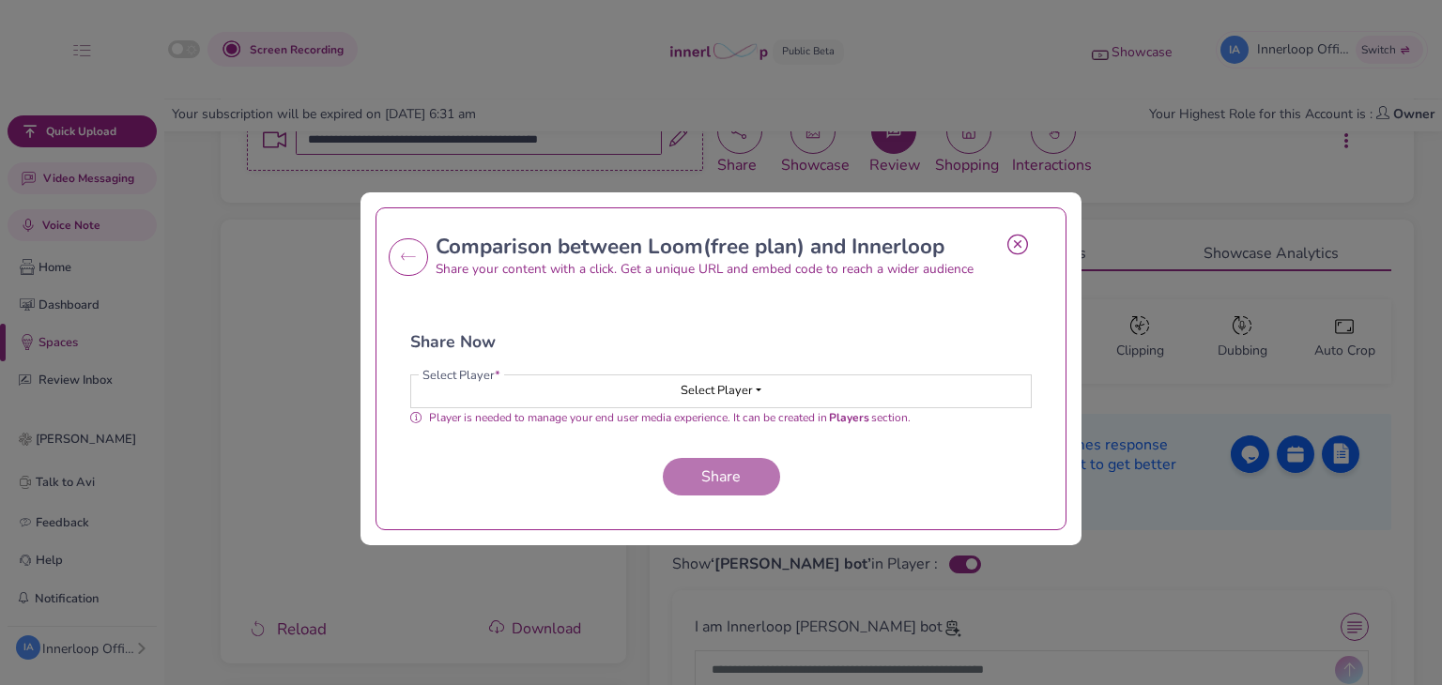
click at [591, 397] on button "Select Player" at bounding box center [720, 391] width 619 height 32
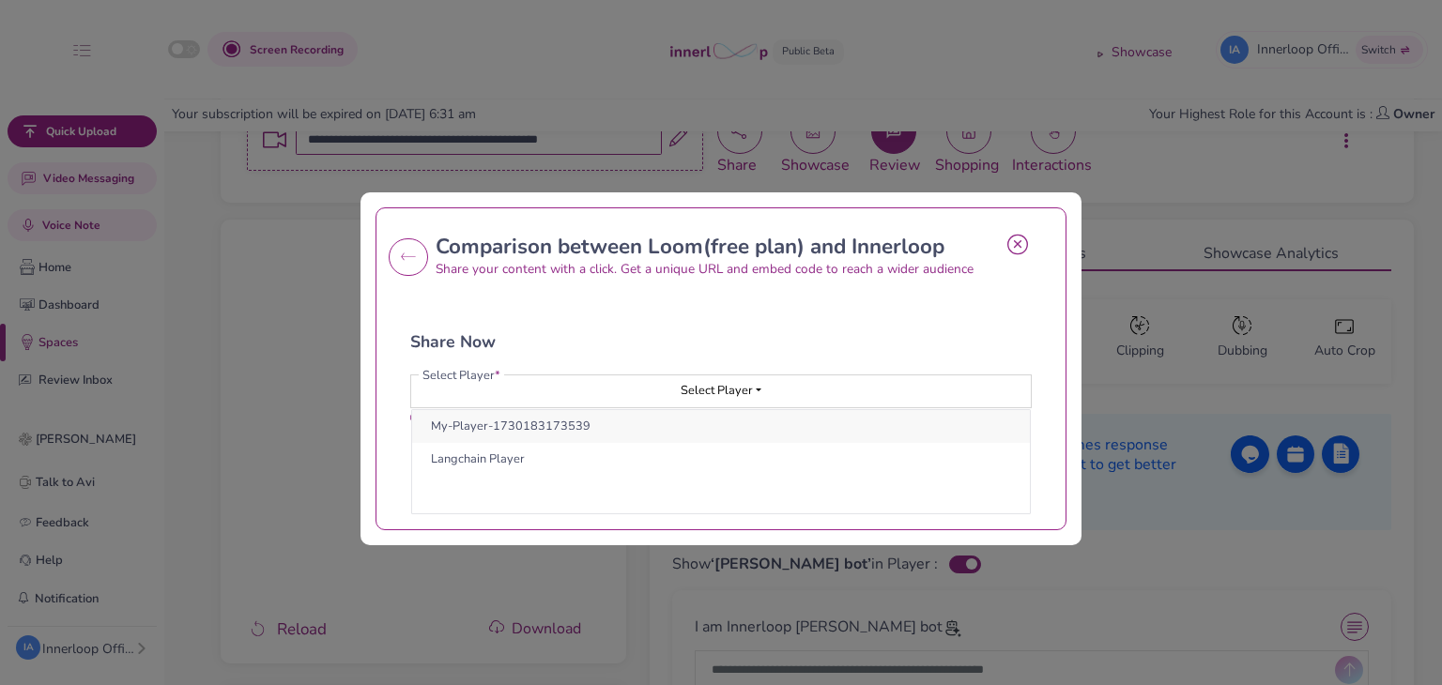
click at [594, 436] on button "My-Player-1730183173539" at bounding box center [721, 426] width 618 height 33
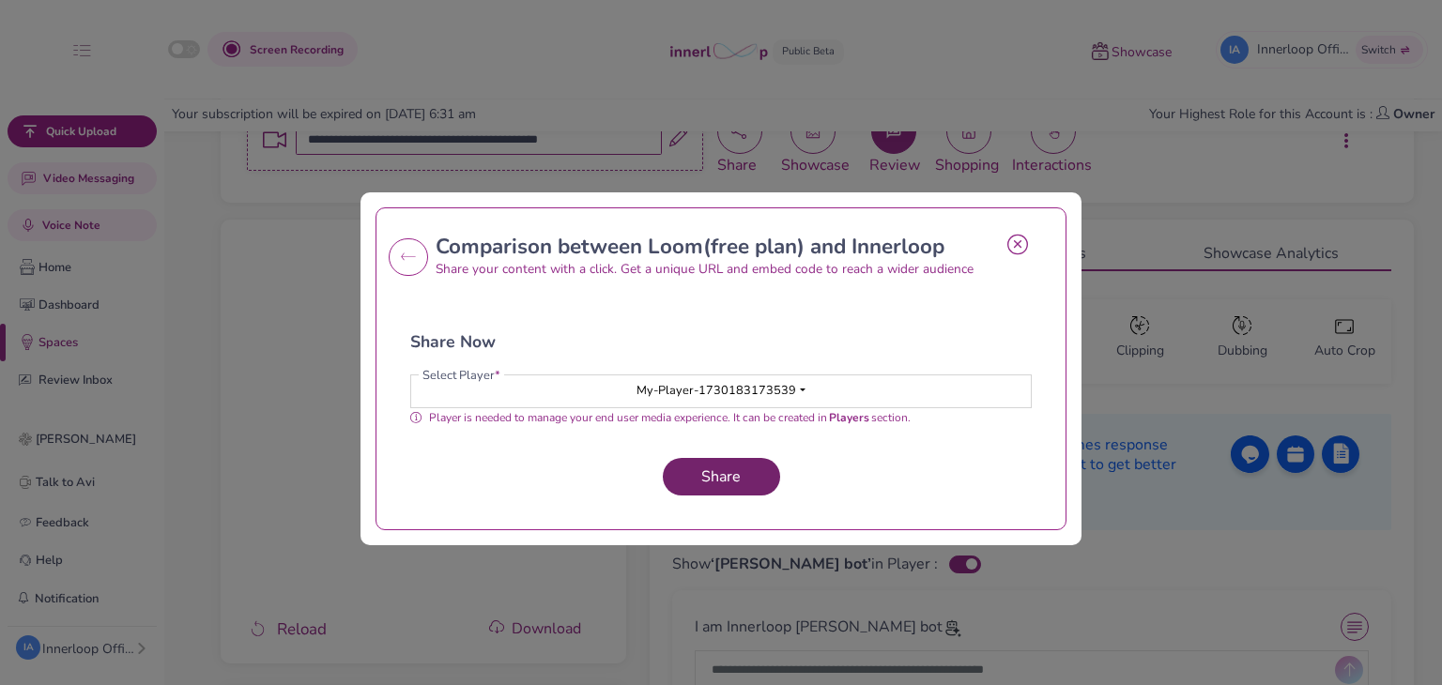
click at [695, 492] on button "Share" at bounding box center [721, 477] width 117 height 38
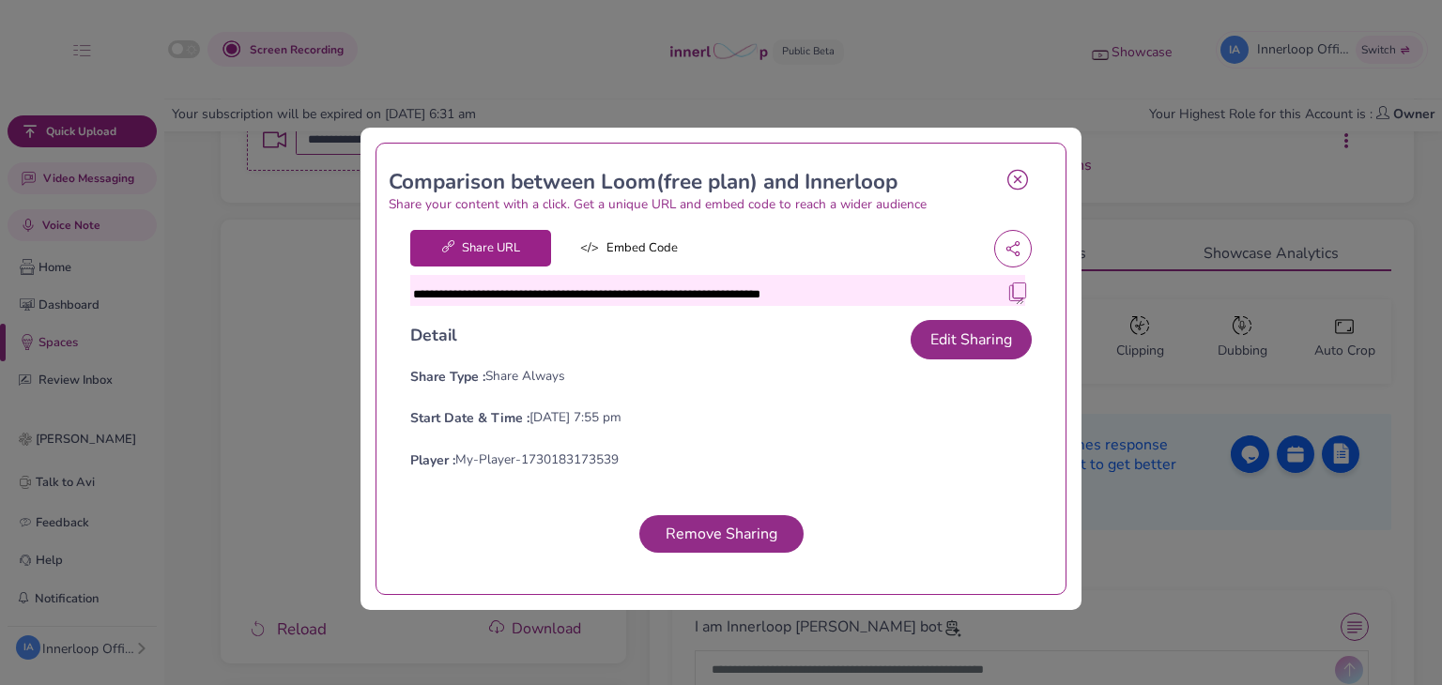
click at [1010, 291] on img at bounding box center [1017, 292] width 19 height 19
